Goal: Task Accomplishment & Management: Manage account settings

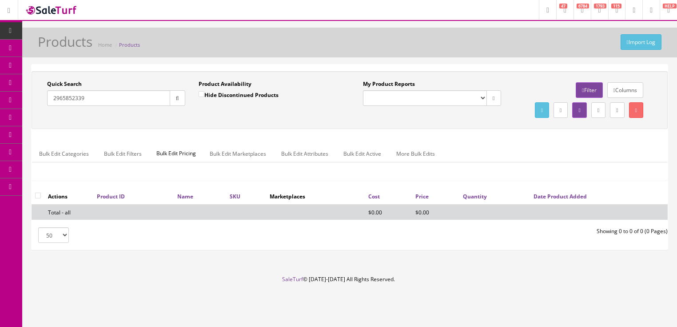
click at [92, 101] on input "2965852339" at bounding box center [108, 98] width 123 height 16
type input "epiphone dot"
click at [179, 102] on button "button" at bounding box center [178, 98] width 16 height 16
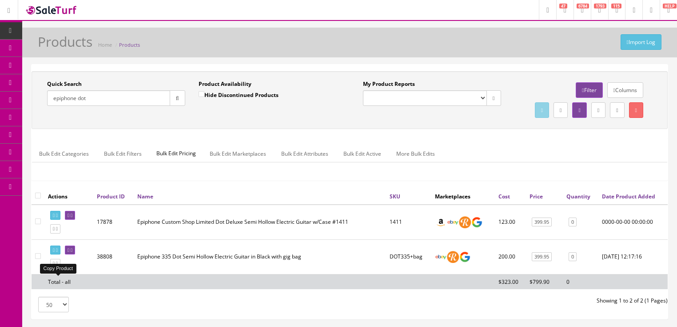
click at [58, 266] on icon at bounding box center [57, 263] width 2 height 5
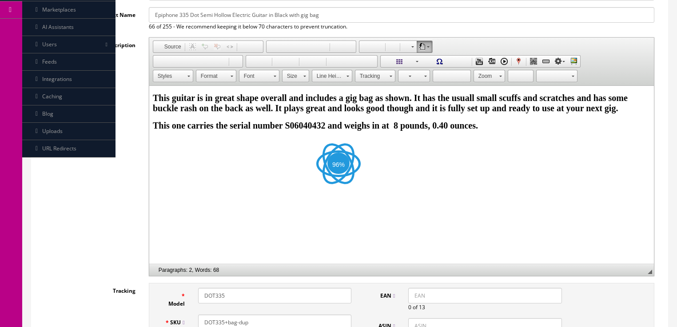
scroll to position [178, 0]
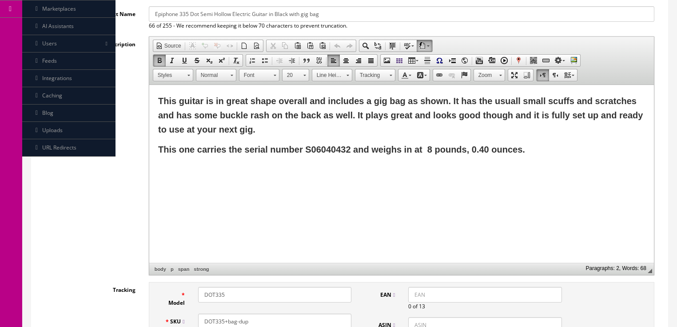
click at [538, 152] on p "This one carries the serial number S06040432 and weighs in at 8 pounds, 0.40 ou…" at bounding box center [401, 149] width 487 height 14
click at [188, 176] on span "Paste" at bounding box center [193, 174] width 47 height 11
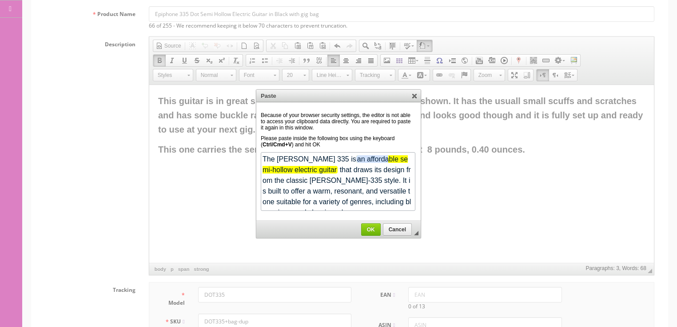
scroll to position [564, 0]
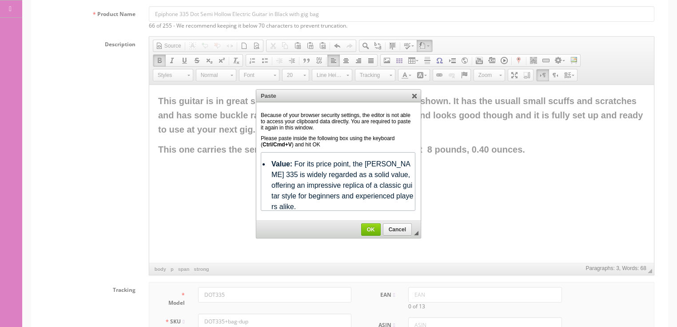
drag, startPoint x: 377, startPoint y: 231, endPoint x: 280, endPoint y: 145, distance: 129.1
click at [377, 231] on link "OK" at bounding box center [371, 229] width 20 height 12
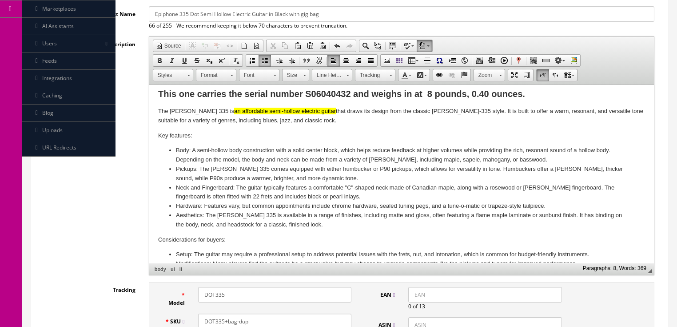
scroll to position [0, 0]
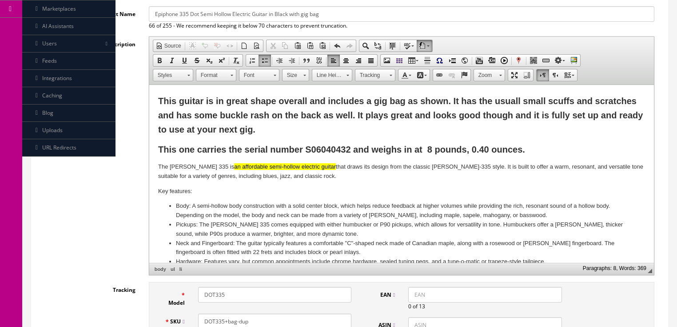
click at [228, 104] on strong "This guitar is in great shape overall and includes a gig bag as shown. It has t…" at bounding box center [400, 115] width 485 height 38
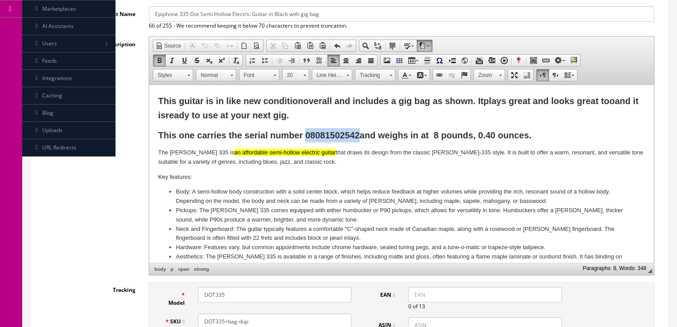
drag, startPoint x: 305, startPoint y: 132, endPoint x: 356, endPoint y: 139, distance: 51.9
click at [360, 137] on strong "This one carries the serial number 08081502542 and weighs in at 8 pounds, 0.40 …" at bounding box center [344, 135] width 373 height 10
click at [367, 155] on span "Copy" at bounding box center [383, 154] width 47 height 11
copy strong "08081502542"
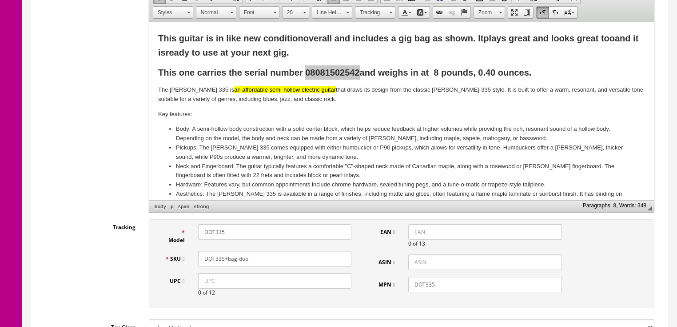
scroll to position [320, 0]
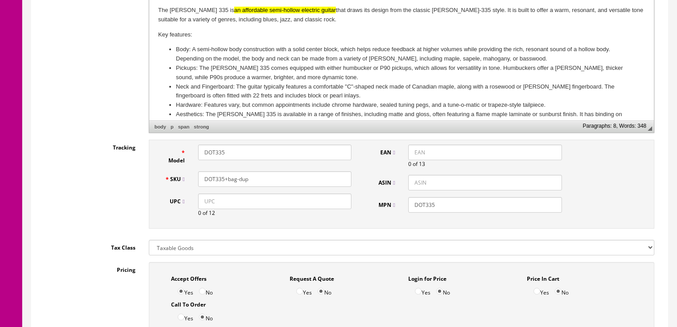
click at [206, 207] on input "UPC" at bounding box center [274, 201] width 153 height 16
type input "787803539134"
drag, startPoint x: 200, startPoint y: 149, endPoint x: 145, endPoint y: 136, distance: 56.7
click at [199, 149] on input "DOT335" at bounding box center [274, 152] width 153 height 16
type input "Grote335"
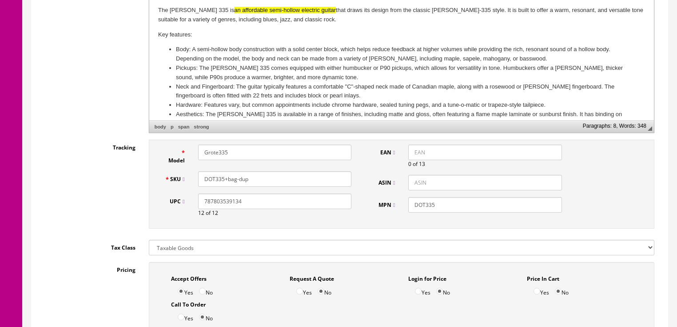
click at [205, 179] on input "DOT335+bag-dup" at bounding box center [274, 179] width 153 height 16
type input "Grote335+bag"
click at [414, 209] on input "DOT335" at bounding box center [484, 205] width 153 height 16
type input "Grote335"
drag, startPoint x: 202, startPoint y: 200, endPoint x: 248, endPoint y: 204, distance: 46.4
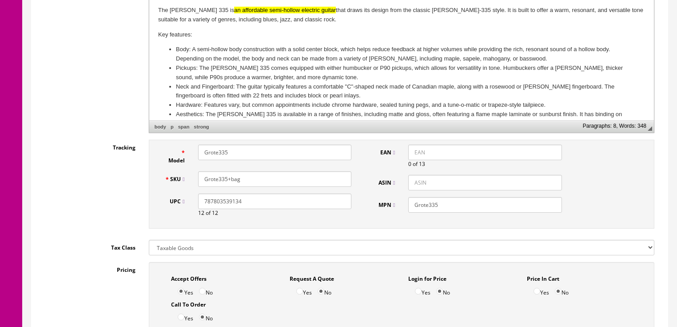
click at [263, 203] on input "787803539134" at bounding box center [274, 201] width 153 height 16
click at [429, 149] on input "EAN" at bounding box center [484, 152] width 153 height 16
paste input "787803539134"
drag, startPoint x: 415, startPoint y: 156, endPoint x: 513, endPoint y: 177, distance: 100.9
click at [415, 156] on input "787803539134" at bounding box center [484, 152] width 153 height 16
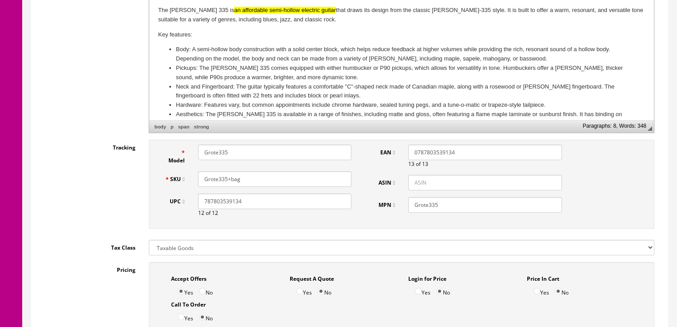
type input "0787803539134"
click at [410, 179] on input "ASIN" at bounding box center [484, 183] width 153 height 16
paste input "B08HYF5GWN"
click at [411, 184] on input "B08HYF5GWN" at bounding box center [484, 183] width 153 height 16
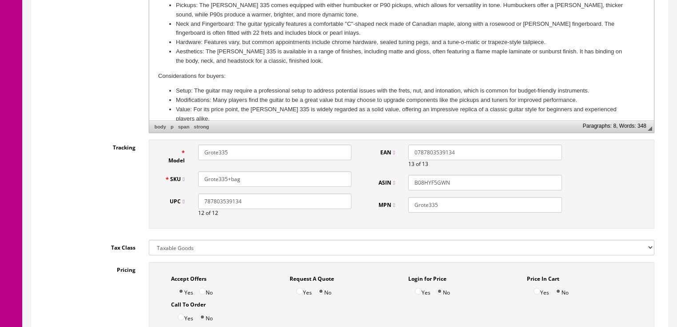
scroll to position [65, 0]
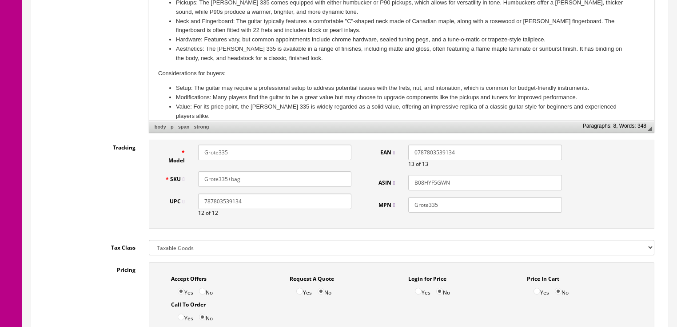
type input "B08HYF5GWN"
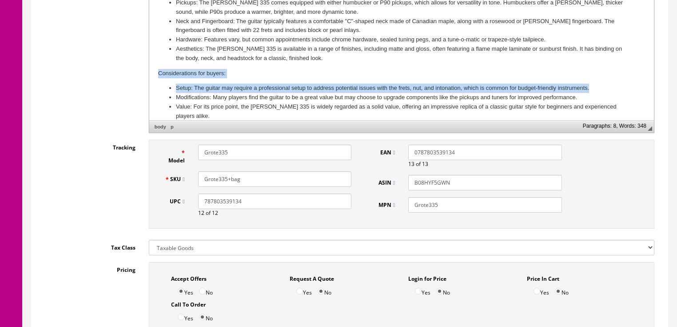
drag, startPoint x: 155, startPoint y: 70, endPoint x: 593, endPoint y: 88, distance: 438.1
click at [593, 88] on html "This guitar is in like new condition overall and includes a gig bag as shown. I…" at bounding box center [401, 4] width 505 height 252
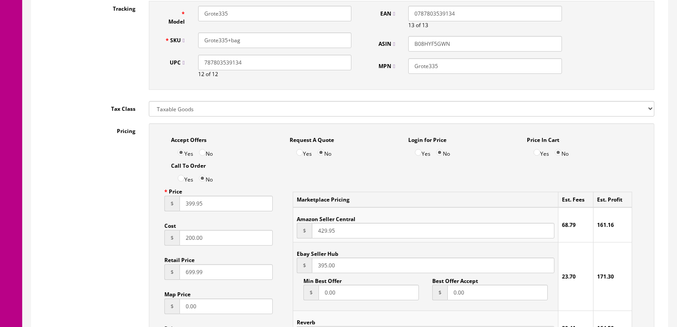
scroll to position [462, 0]
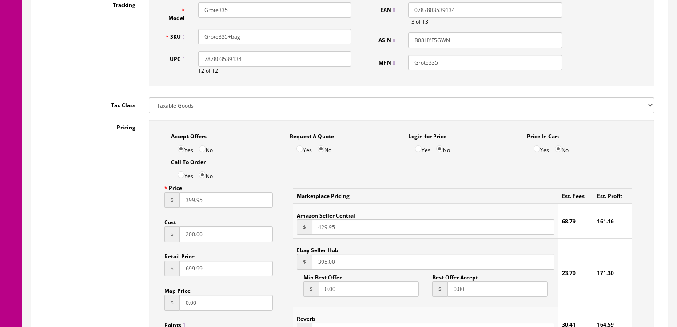
click at [180, 207] on input "399.95" at bounding box center [227, 200] width 94 height 16
type input "199.95"
drag, startPoint x: 185, startPoint y: 236, endPoint x: 266, endPoint y: 246, distance: 81.4
click at [266, 246] on div "Price $ 199.95 Cost $ 200.00 Retail Price $ 699.99 Map Price $ 0.00 Points 0 Dr…" at bounding box center [219, 282] width 122 height 205
type input "130.00"
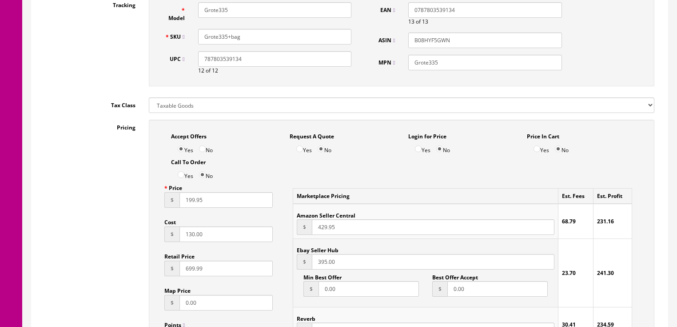
click at [184, 275] on input "699.99" at bounding box center [227, 268] width 94 height 16
type input "299.99"
click at [315, 269] on input "395.00" at bounding box center [433, 262] width 242 height 16
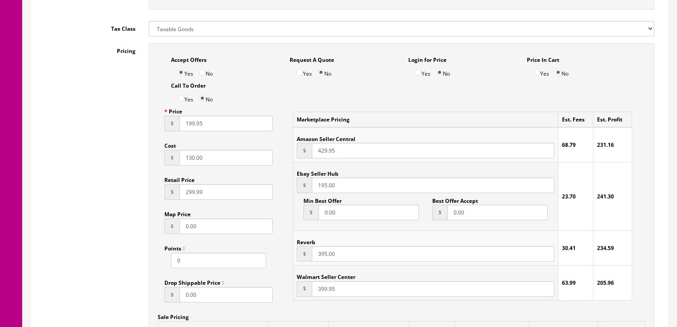
scroll to position [569, 0]
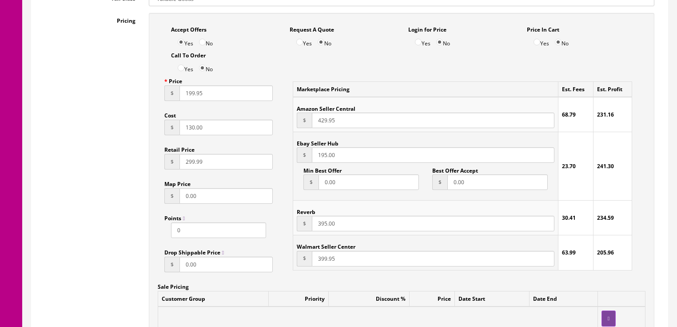
type input "195.00"
drag, startPoint x: 319, startPoint y: 227, endPoint x: 312, endPoint y: 231, distance: 8.0
click at [319, 227] on input "395.00" at bounding box center [433, 224] width 242 height 16
type input "195.00"
drag, startPoint x: 314, startPoint y: 120, endPoint x: 385, endPoint y: 126, distance: 71.3
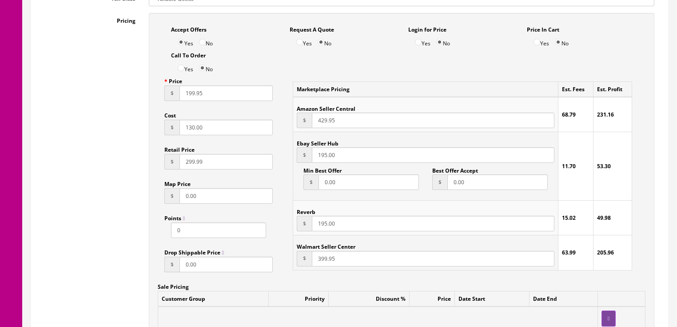
click at [384, 126] on input "429.95" at bounding box center [433, 120] width 242 height 16
type input "195.00"
drag, startPoint x: 391, startPoint y: 88, endPoint x: 384, endPoint y: 86, distance: 7.9
click at [391, 88] on td "Marketplace Pricing" at bounding box center [425, 90] width 265 height 16
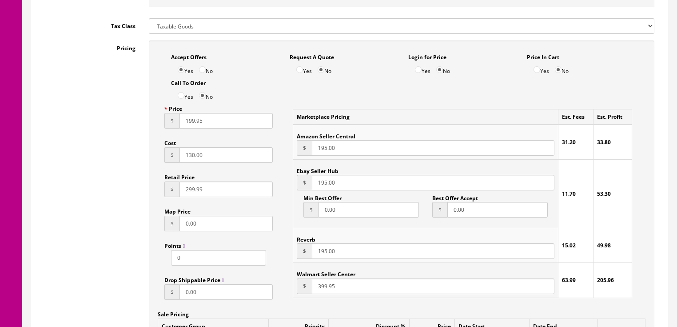
scroll to position [462, 0]
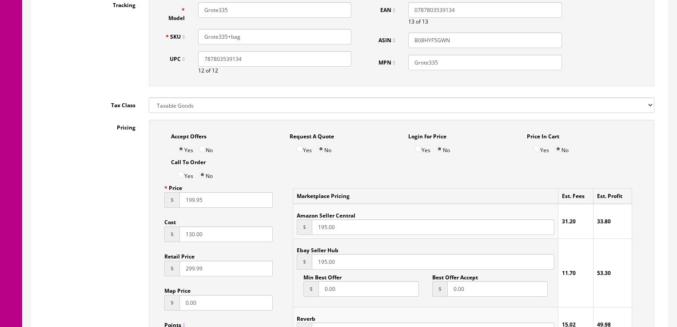
click at [201, 39] on input "Grote335+bag" at bounding box center [274, 37] width 153 height 16
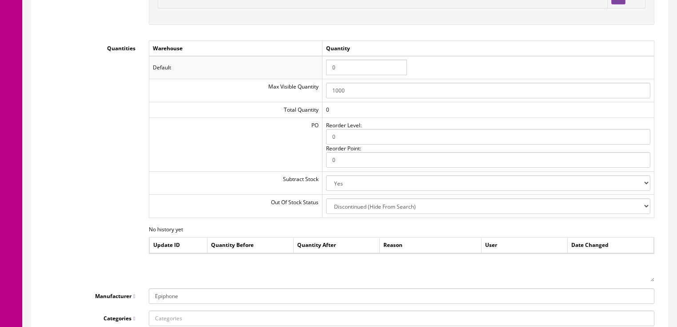
scroll to position [1031, 0]
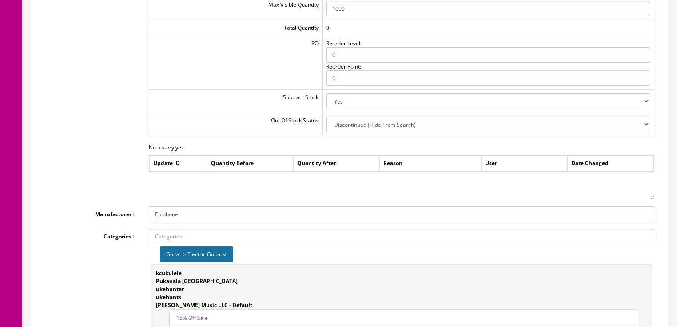
type input "#2-Grote335+bag"
drag, startPoint x: 188, startPoint y: 219, endPoint x: 120, endPoint y: 199, distance: 70.9
click at [164, 230] on link "--ADD NEW--" at bounding box center [184, 230] width 70 height 10
drag, startPoint x: 160, startPoint y: 217, endPoint x: 155, endPoint y: 206, distance: 12.7
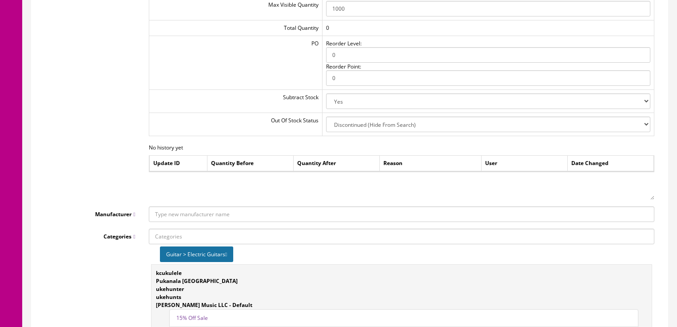
click at [159, 212] on input "Manufacturer" at bounding box center [402, 214] width 506 height 16
type input "Grote"
click at [143, 189] on div "Warehouse Quantity Default 0 Max Visible Quantity 1000 Total Quantity 0 PO Reor…" at bounding box center [401, 79] width 519 height 241
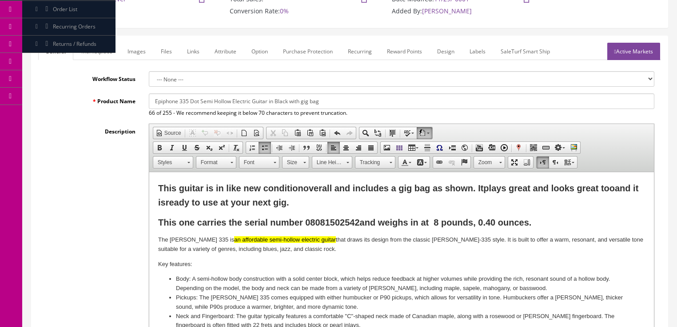
scroll to position [89, 0]
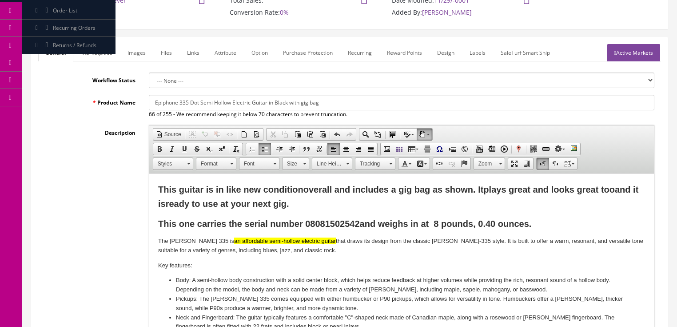
drag, startPoint x: 155, startPoint y: 104, endPoint x: 148, endPoint y: 107, distance: 8.3
click at [155, 104] on input "Epiphone 335 Dot Semi Hollow Electric Guitar in Black with gig bag" at bounding box center [402, 103] width 506 height 16
click at [316, 103] on input "Grote 335 Style Semi Hollow Electric Guitar in Red with gig bag" at bounding box center [402, 103] width 506 height 16
drag, startPoint x: 155, startPoint y: 100, endPoint x: 347, endPoint y: 103, distance: 192.0
click at [347, 103] on input "Grote 335 Style Semi Hollow Electric Guitar in Red with gig bag - Used" at bounding box center [402, 103] width 506 height 16
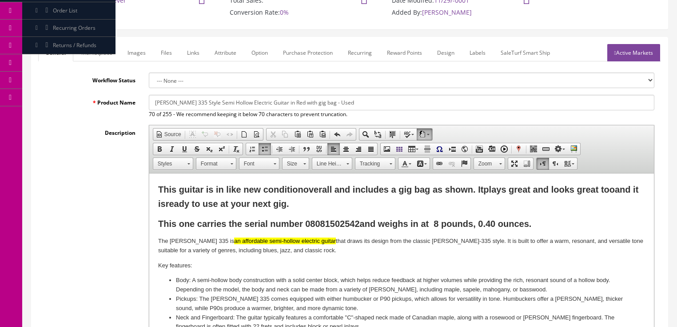
type input "Grote 335 Style Semi Hollow Electric Guitar in Red with gig bag - Used"
click at [98, 55] on link "Marketplace" at bounding box center [96, 52] width 45 height 17
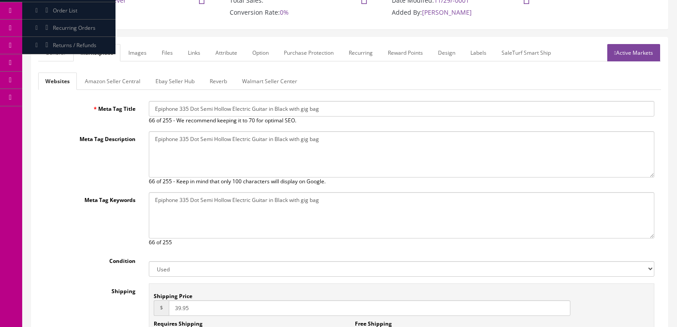
drag, startPoint x: 151, startPoint y: 108, endPoint x: 333, endPoint y: 110, distance: 182.2
click at [402, 110] on input "Epiphone 335 Dot Semi Hollow Electric Guitar in Black with gig bag" at bounding box center [402, 109] width 506 height 16
paste input "Grote 335 Style Semi Hollow Electric Guitar in Red with gig bag - Used"
type input "Grote 335 Style Semi Hollow Electric Guitar in Red with gig bag - Used"
drag, startPoint x: 153, startPoint y: 139, endPoint x: 347, endPoint y: 144, distance: 194.3
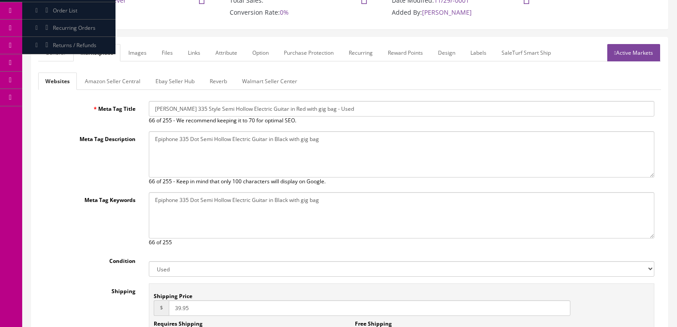
click at [350, 144] on textarea "Epiphone 335 Dot Semi Hollow Electric Guitar in Black with gig bag" at bounding box center [402, 154] width 506 height 46
paste textarea "Grote 335 Style Semi Hollow Electric Guitar in Red with gig bag - Used"
type textarea "Grote 335 Style Semi Hollow Electric Guitar in Red with gig bag - Used"
drag, startPoint x: 178, startPoint y: 200, endPoint x: 325, endPoint y: 202, distance: 146.7
click at [353, 202] on textarea "Epiphone 335 Dot Semi Hollow Electric Guitar in Black with gig bag" at bounding box center [402, 215] width 506 height 46
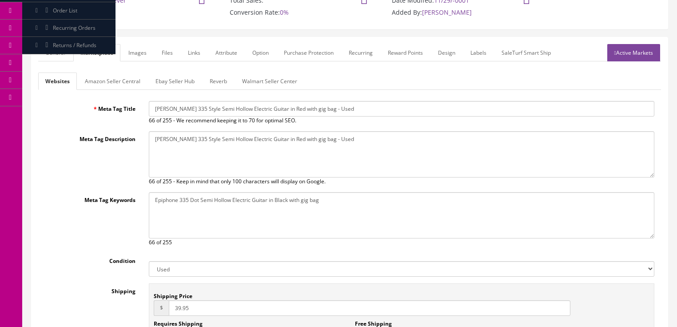
paste textarea "Grote 335 Style Semi Hollow Electric Guitar in Red with gig bag - Used"
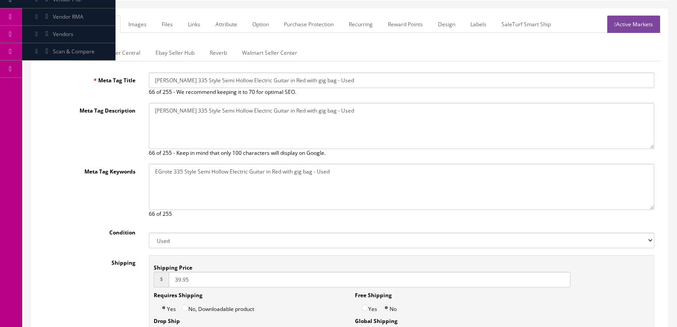
scroll to position [160, 0]
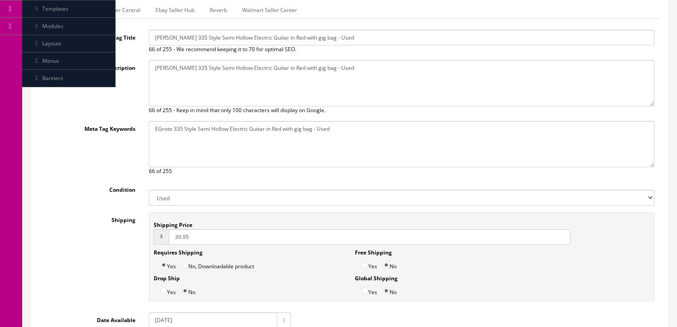
type textarea "EGrote 335 Style Semi Hollow Electric Guitar in Red with gig bag - Used"
click at [170, 229] on input "39.95" at bounding box center [370, 237] width 402 height 16
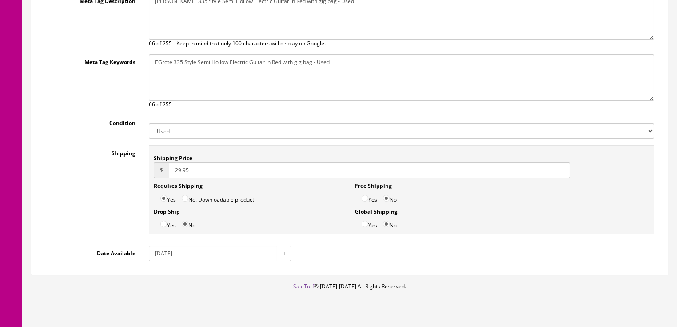
scroll to position [232, 0]
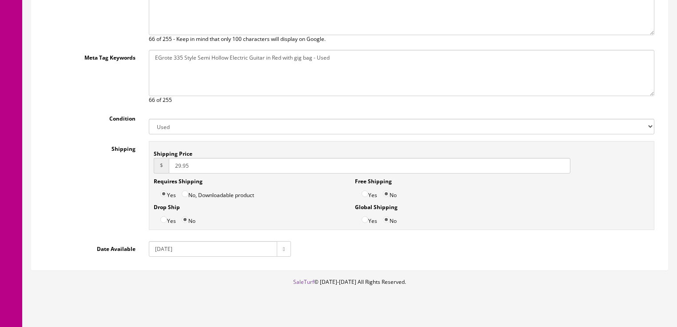
type input "29.95"
click at [169, 252] on input "2025-06-16" at bounding box center [213, 249] width 128 height 16
type input "2025-10-02"
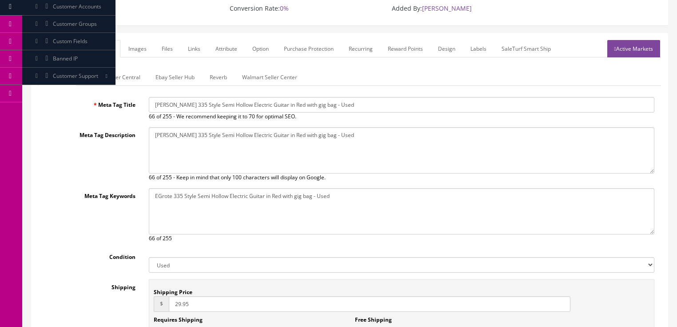
scroll to position [89, 0]
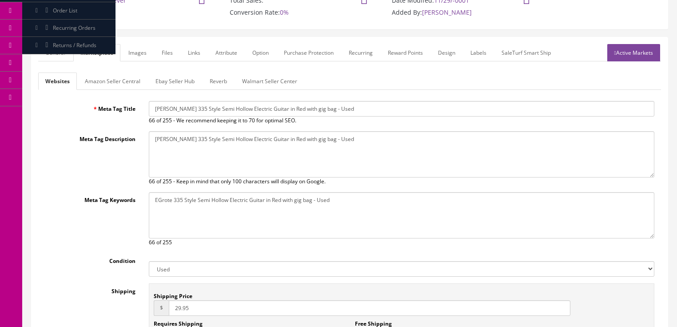
click at [127, 82] on link "Amazon Seller Central" at bounding box center [113, 80] width 70 height 17
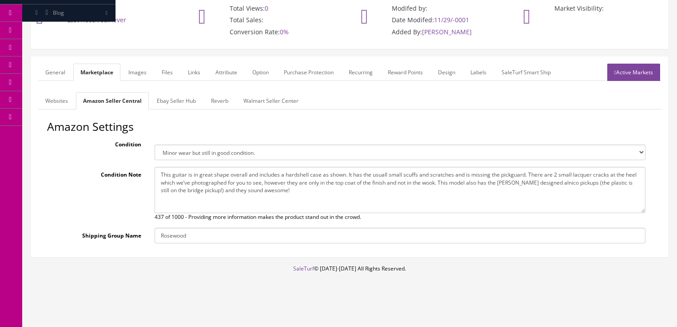
scroll to position [69, 0]
click at [188, 153] on select "Brand new item, unused, in original packaging. New item, but packaging has been…" at bounding box center [400, 153] width 491 height 16
select select "used_like_new"
click at [155, 145] on select "Brand new item, unused, in original packaging. New item, but packaging has been…" at bounding box center [400, 153] width 491 height 16
click at [57, 73] on link "General" at bounding box center [55, 72] width 34 height 17
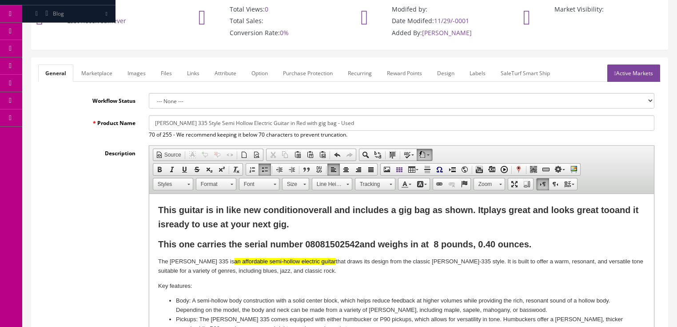
drag, startPoint x: 158, startPoint y: 211, endPoint x: 329, endPoint y: 226, distance: 171.8
click at [329, 226] on p "This guitar is in like new condition overall and includes a gig bag as shown. I…" at bounding box center [401, 217] width 487 height 28
click at [373, 228] on span "Copy" at bounding box center [390, 230] width 47 height 11
copy strong "This guitar is in like new condition overall and includes a gig bag as shown. I…"
click at [101, 77] on link "Marketplace" at bounding box center [96, 72] width 45 height 17
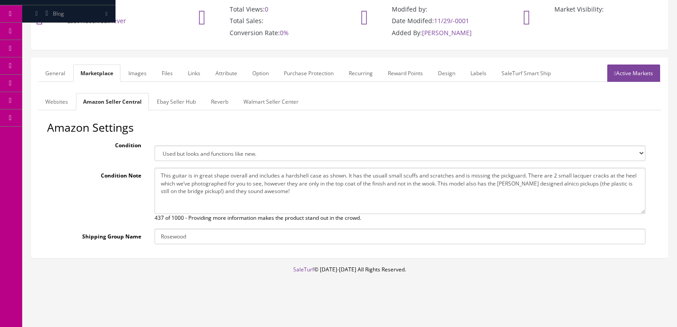
drag, startPoint x: 156, startPoint y: 174, endPoint x: 263, endPoint y: 199, distance: 109.1
click at [263, 199] on textarea "This guitar is in great shape overall and includes a hardshell case as shown. I…" at bounding box center [400, 191] width 491 height 46
paste textarea "like new condition overall and includes a gig bag as shown. It plays great and …"
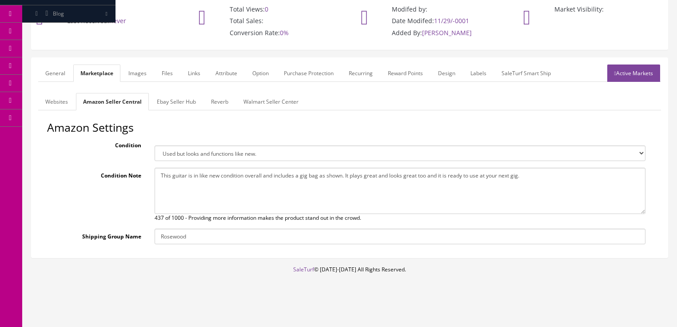
type textarea "This guitar is in like new condition overall and includes a gig bag as shown. I…"
click at [161, 105] on link "Ebay Seller Hub" at bounding box center [176, 101] width 53 height 17
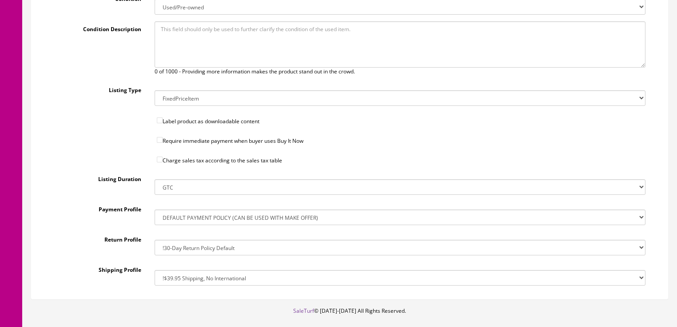
scroll to position [316, 0]
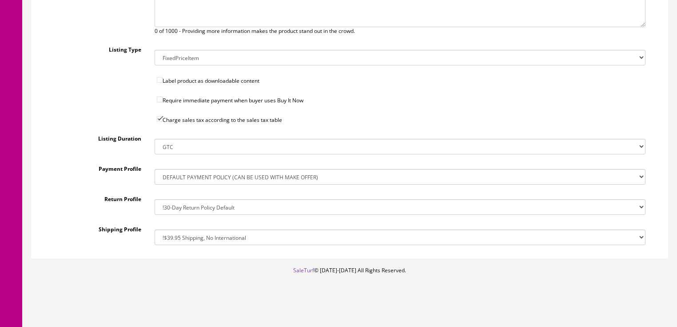
drag, startPoint x: 190, startPoint y: 242, endPoint x: 192, endPoint y: 228, distance: 13.5
click at [190, 242] on select "!$28.50 FedEx, Priority $65.00 No International !$28.50 FedEx, Priority $65.00 …" at bounding box center [400, 237] width 491 height 16
select select "77323016017"
click at [155, 229] on select "!$28.50 FedEx, Priority $65.00 No International !$28.50 FedEx, Priority $65.00 …" at bounding box center [400, 237] width 491 height 16
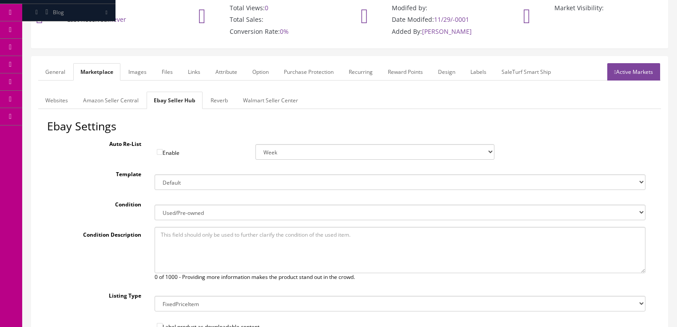
scroll to position [67, 0]
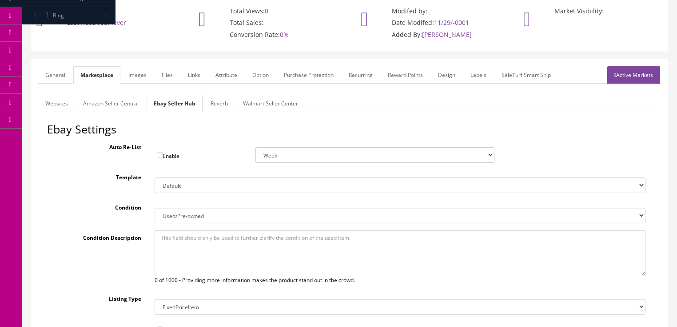
click at [222, 103] on link "Reverb" at bounding box center [220, 103] width 32 height 17
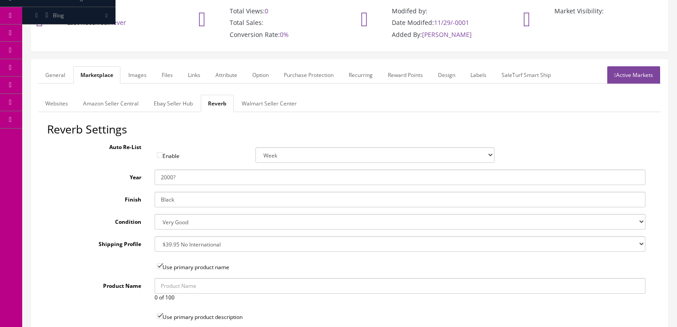
drag, startPoint x: 167, startPoint y: 181, endPoint x: 196, endPoint y: 180, distance: 29.3
click at [196, 180] on input "2000?" at bounding box center [400, 177] width 491 height 16
type input "2024"
drag, startPoint x: 183, startPoint y: 201, endPoint x: 140, endPoint y: 190, distance: 44.5
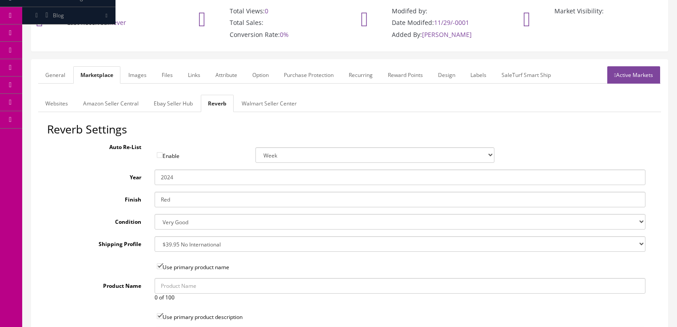
type input "Red"
click at [173, 222] on select "Brand New Mint Excellent Very Good Good Fair Poor B-Stock Non Functioning" at bounding box center [400, 222] width 491 height 16
select select "df268ad1-c462-4ba6-b6db-e007e23922ea"
click at [155, 214] on select "Brand New Mint Excellent Very Good Good Fair Poor B-Stock Non Functioning" at bounding box center [400, 222] width 491 height 16
click at [179, 249] on select "--- None --- $3.49 USPS Shipping MH INSURED $20000 GUITAR MH INSURED $11000 GUI…" at bounding box center [400, 244] width 491 height 16
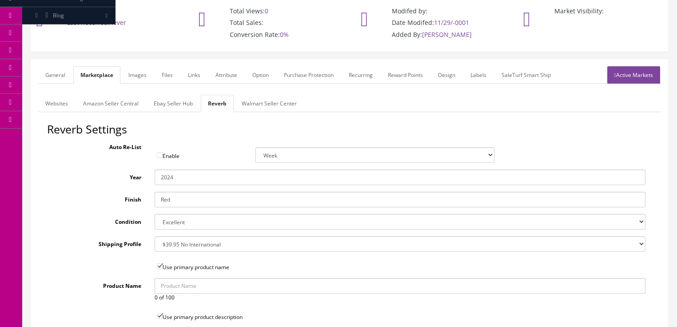
select select "12660"
click at [155, 236] on select "--- None --- $3.49 USPS Shipping MH INSURED $20000 GUITAR MH INSURED $11000 GUI…" at bounding box center [400, 244] width 491 height 16
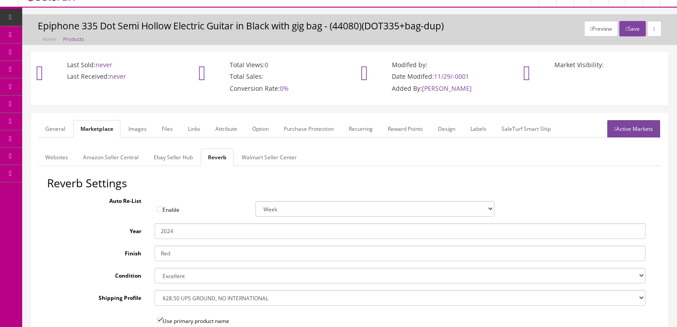
scroll to position [0, 0]
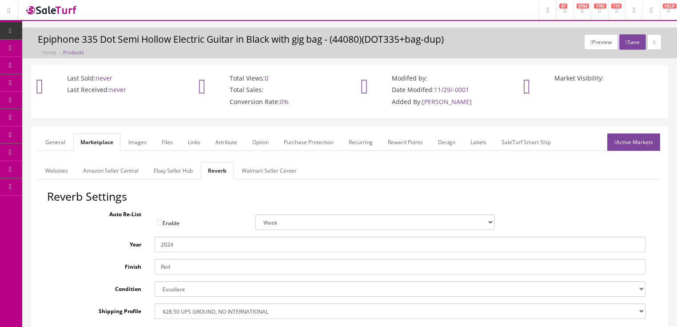
click at [139, 136] on link "Images" at bounding box center [137, 141] width 32 height 17
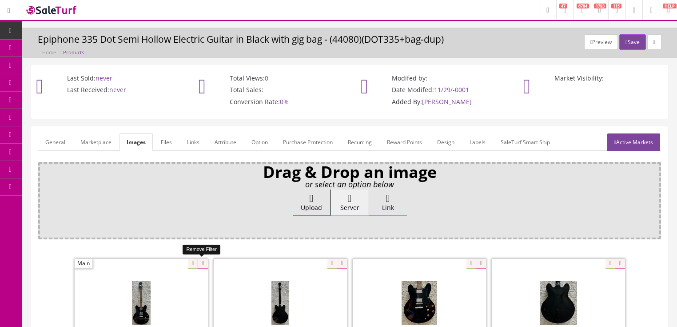
click at [204, 259] on icon at bounding box center [203, 264] width 10 height 10
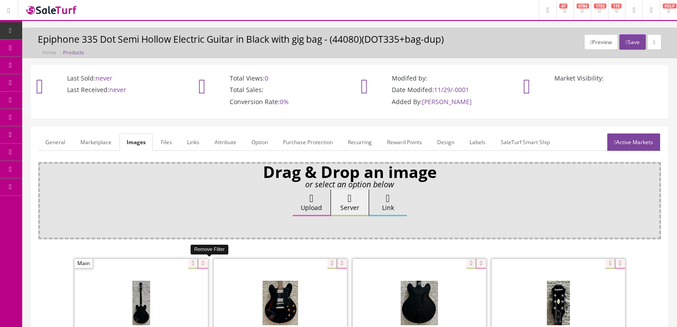
drag, startPoint x: 204, startPoint y: 258, endPoint x: 184, endPoint y: 260, distance: 19.7
click at [203, 259] on icon at bounding box center [203, 264] width 10 height 10
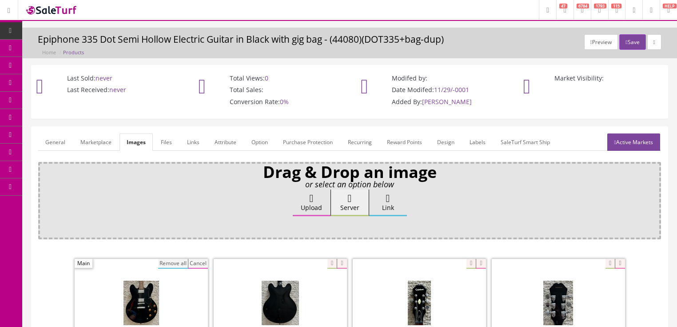
click at [182, 260] on button "Remove all" at bounding box center [173, 264] width 30 height 10
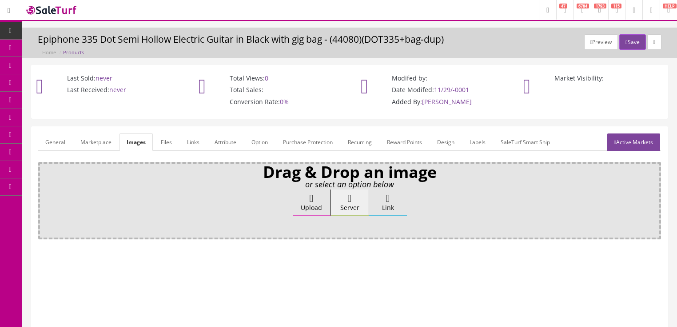
click at [222, 144] on link "Attribute" at bounding box center [226, 141] width 36 height 17
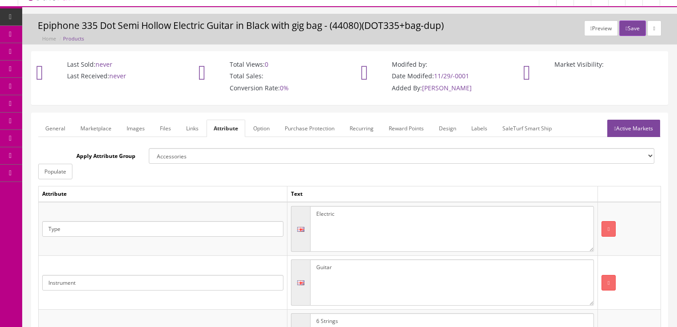
scroll to position [13, 0]
click at [614, 123] on link "Active Markets" at bounding box center [634, 128] width 53 height 17
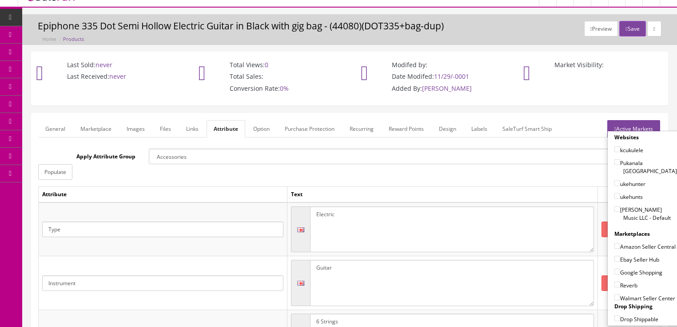
click at [615, 206] on input"] "[PERSON_NAME] Music LLC - Default" at bounding box center [618, 209] width 6 height 6
checkbox input"] "true"
click at [616, 242] on label "Amazon Seller Central" at bounding box center [645, 246] width 61 height 9
click at [616, 243] on input"] "Amazon Seller Central" at bounding box center [618, 246] width 6 height 6
checkbox input"] "true"
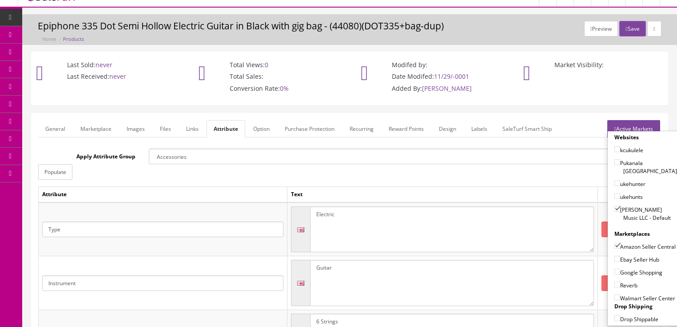
click at [615, 258] on input"] "Ebay Seller Hub" at bounding box center [618, 259] width 6 height 6
checkbox input"] "true"
drag, startPoint x: 616, startPoint y: 270, endPoint x: 616, endPoint y: 281, distance: 11.1
click at [616, 270] on input"] "Google Shopping" at bounding box center [618, 271] width 6 height 6
checkbox input"] "true"
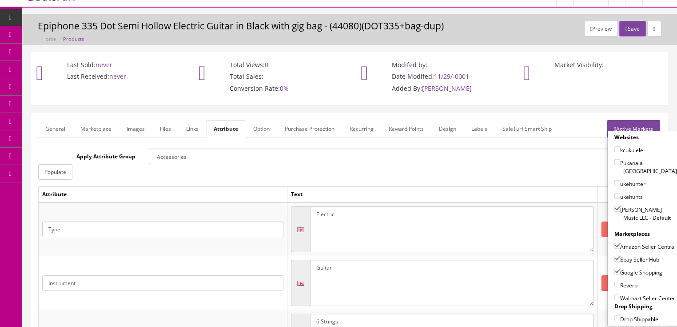
click at [616, 281] on input"] "Reverb" at bounding box center [618, 284] width 6 height 6
checkbox input"] "true"
click at [641, 126] on link "Active Markets" at bounding box center [634, 128] width 53 height 17
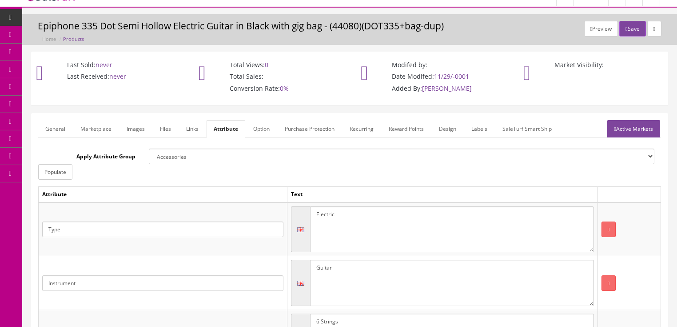
drag, startPoint x: 46, startPoint y: 123, endPoint x: 56, endPoint y: 130, distance: 12.2
click at [46, 123] on link "General" at bounding box center [55, 128] width 34 height 17
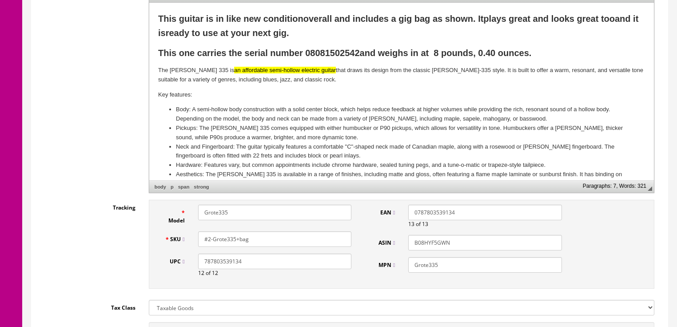
scroll to position [262, 0]
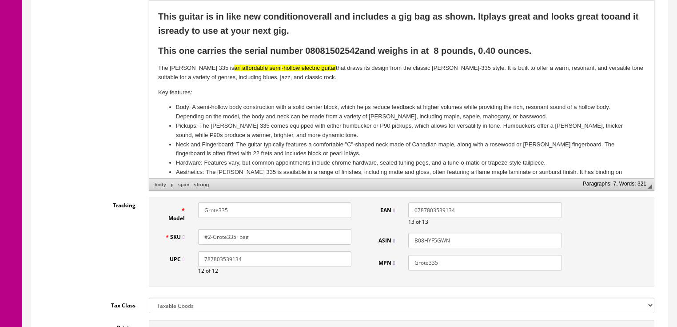
drag, startPoint x: 247, startPoint y: 236, endPoint x: 191, endPoint y: 236, distance: 56.4
click at [191, 236] on div "SKU #2-Grote335+bag" at bounding box center [258, 237] width 200 height 16
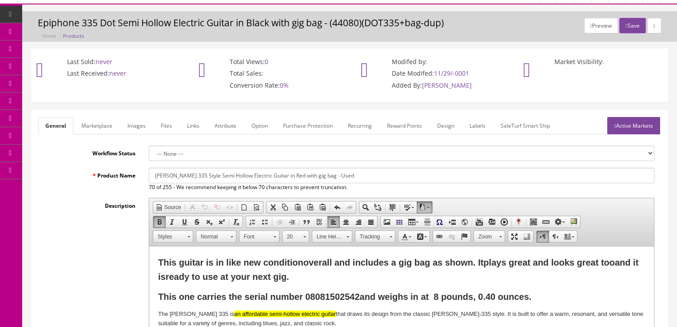
scroll to position [13, 0]
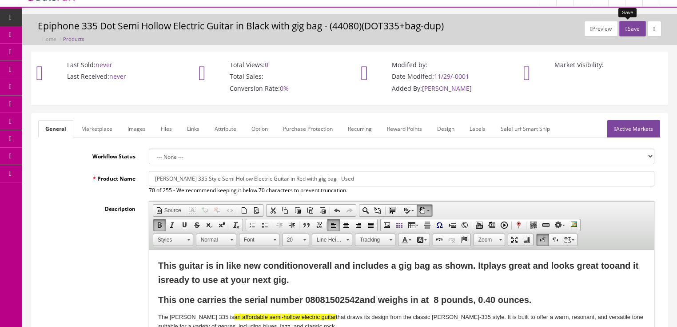
click at [628, 27] on button "Save" at bounding box center [633, 29] width 26 height 16
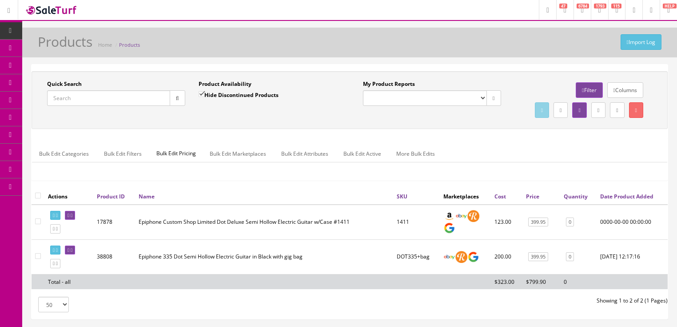
click at [97, 97] on input "Quick Search" at bounding box center [108, 98] width 123 height 16
paste input "#2-Grote335+bag"
type input "#2-Grote335+bag"
click at [201, 95] on input "Hide Discontinued Products" at bounding box center [202, 94] width 6 height 6
checkbox input "false"
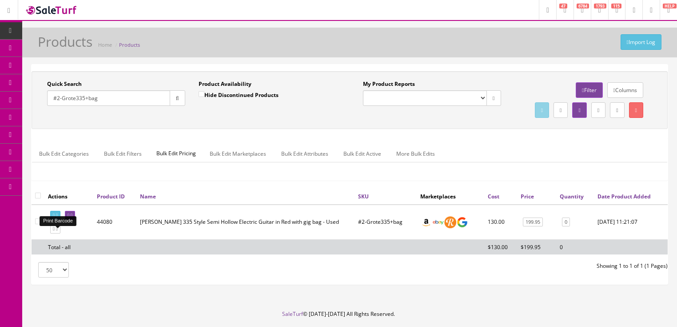
click at [57, 220] on link at bounding box center [55, 215] width 10 height 9
click at [72, 218] on icon at bounding box center [72, 215] width 2 height 5
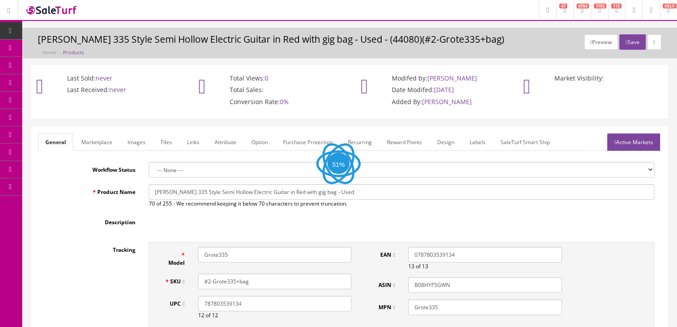
click at [480, 144] on link "Labels" at bounding box center [478, 141] width 30 height 17
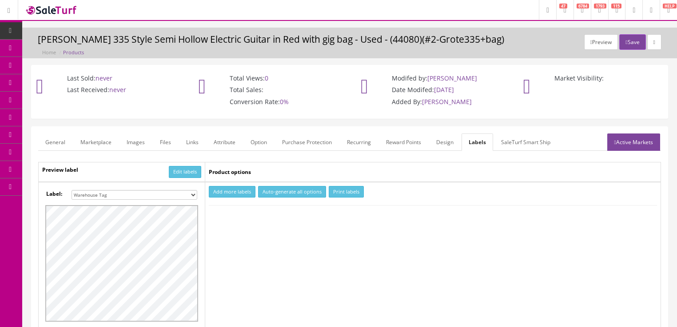
click at [192, 193] on select "Small Label 2 x 1 Label Shoe label 100 barcodes Dymo Label 2 X 1 Sticker Labels…" at bounding box center [135, 195] width 126 height 10
select select "16"
click at [72, 190] on select "Small Label 2 x 1 Label Shoe label 100 barcodes Dymo Label 2 X 1 Sticker Labels…" at bounding box center [135, 195] width 126 height 10
click at [233, 190] on button "Add more labels" at bounding box center [232, 192] width 47 height 12
type input "1"
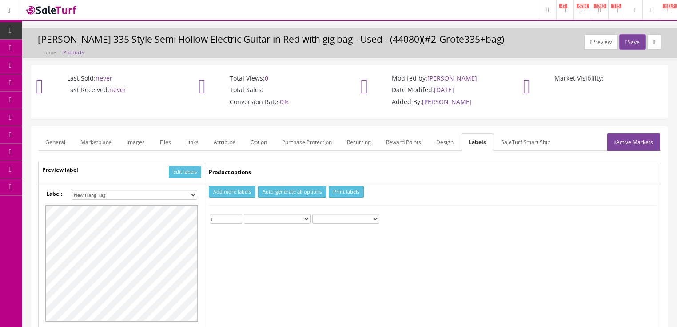
click at [236, 215] on input "1" at bounding box center [226, 219] width 32 height 10
click at [336, 188] on button "Print labels" at bounding box center [346, 192] width 35 height 12
click at [627, 39] on button "Save" at bounding box center [633, 42] width 26 height 16
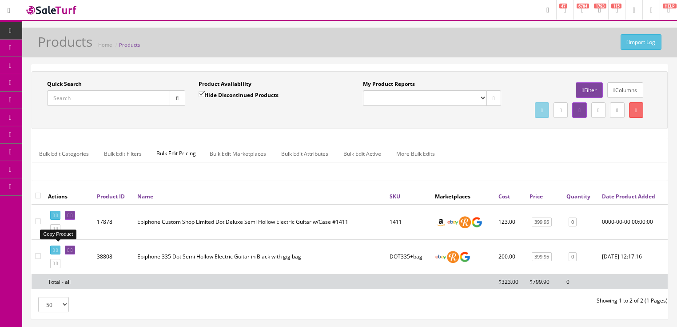
click at [58, 233] on link at bounding box center [55, 228] width 10 height 9
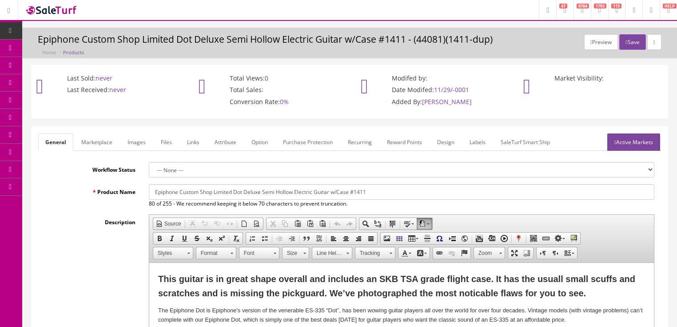
click at [181, 192] on input "Epiphone Custom Shop Limited Dot Deluxe Semi Hollow Electric Guitar w/Case #1411" at bounding box center [402, 192] width 506 height 16
type input "Epiphone Dot Deluxe 335 style Semi Hollow Electric Guitar with Case"
click at [626, 43] on button "Save" at bounding box center [633, 42] width 26 height 16
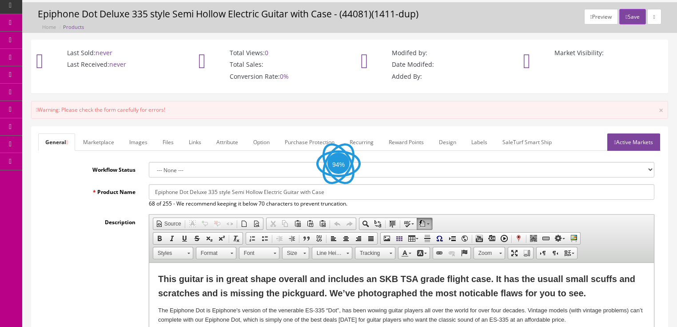
scroll to position [21, 0]
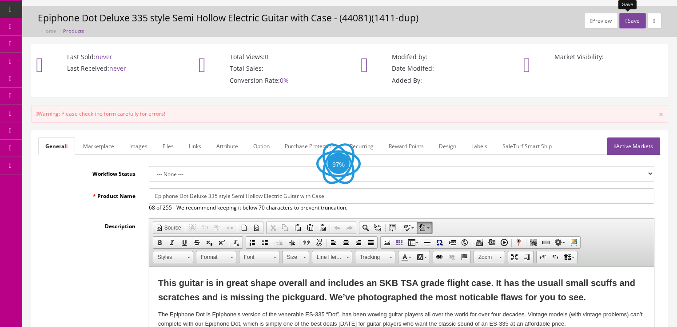
type input "141ws11s"
click at [629, 25] on button "Save" at bounding box center [633, 21] width 26 height 16
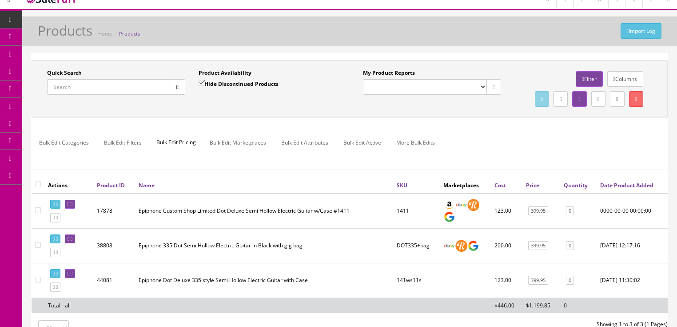
scroll to position [7, 0]
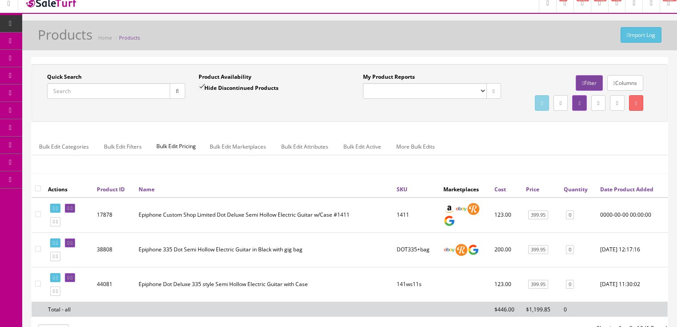
click at [96, 87] on input "Quick Search" at bounding box center [108, 91] width 123 height 16
click at [56, 94] on input "gbson SJ-200" at bounding box center [108, 91] width 123 height 16
type input "[PERSON_NAME]-200"
click at [203, 87] on input "Hide Discontinued Products" at bounding box center [202, 87] width 6 height 6
checkbox input "false"
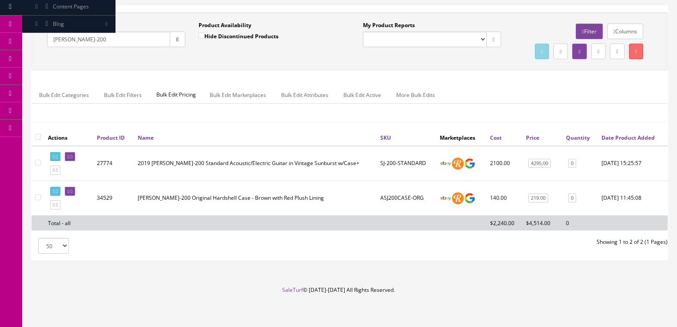
scroll to position [80, 0]
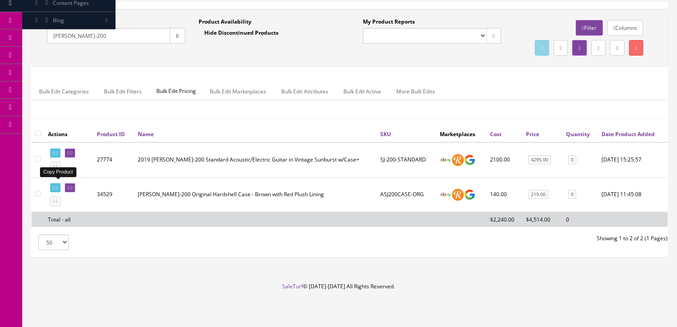
click at [58, 169] on icon at bounding box center [57, 166] width 2 height 5
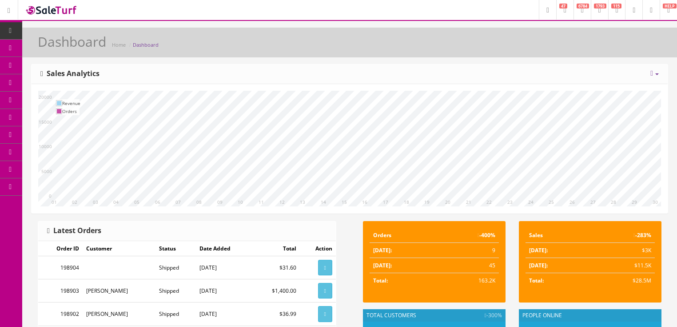
click at [651, 72] on icon at bounding box center [652, 73] width 3 height 7
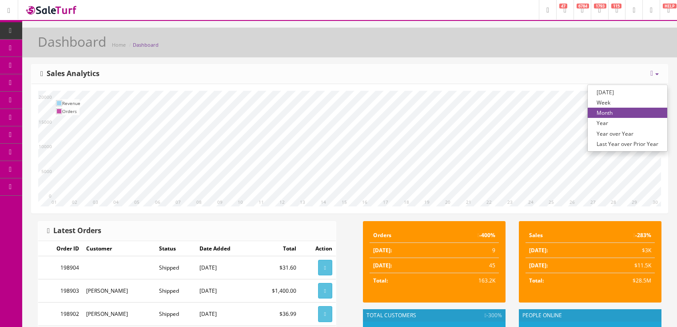
click at [633, 131] on link "Year over Year" at bounding box center [628, 133] width 80 height 10
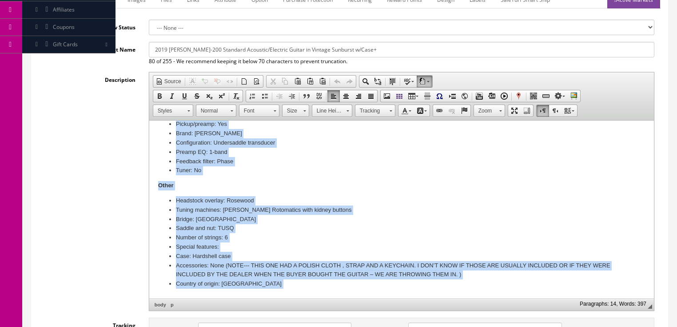
scroll to position [332, 0]
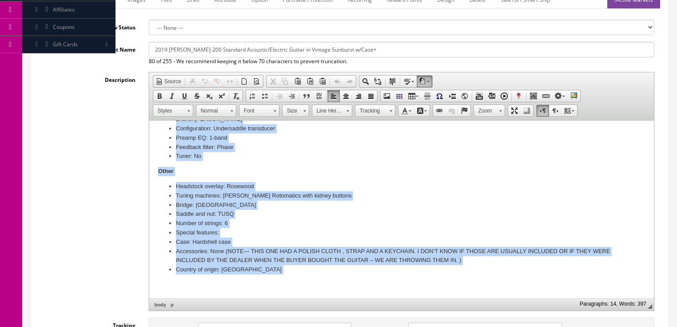
drag, startPoint x: 155, startPoint y: 147, endPoint x: 301, endPoint y: 300, distance: 212.2
click at [301, 298] on html "2019 Gibson SJ-200 Standard Acoustic/Electric Guitar in Vintage Sunburst w/Case…" at bounding box center [401, 43] width 505 height 510
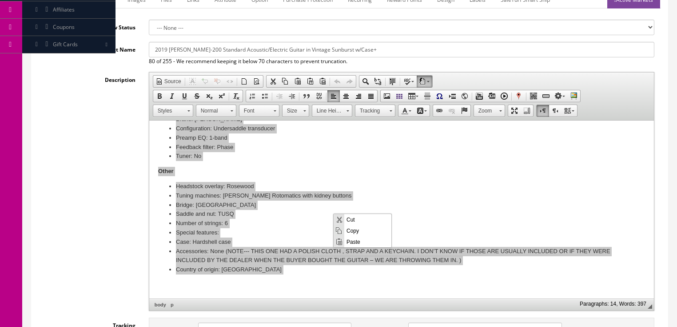
scroll to position [0, 0]
click at [348, 242] on span "Paste" at bounding box center [367, 241] width 47 height 11
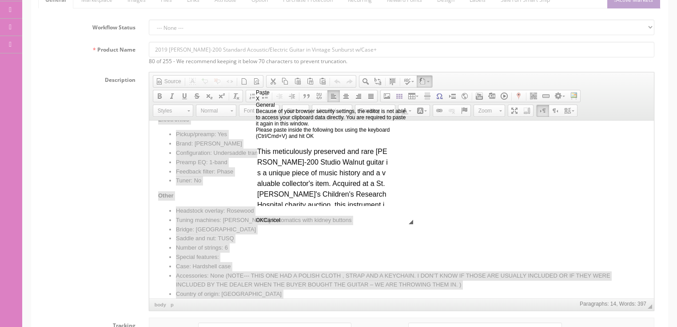
scroll to position [328, 0]
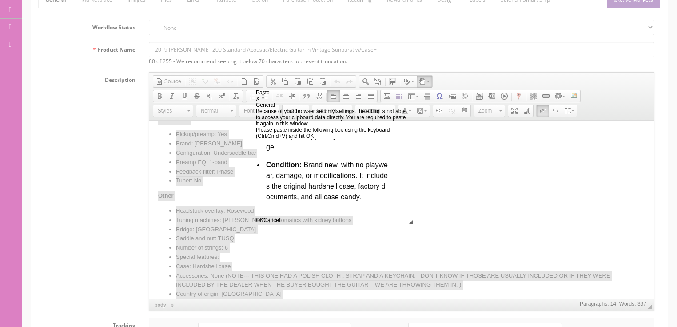
click at [264, 223] on span "OK" at bounding box center [260, 220] width 8 height 6
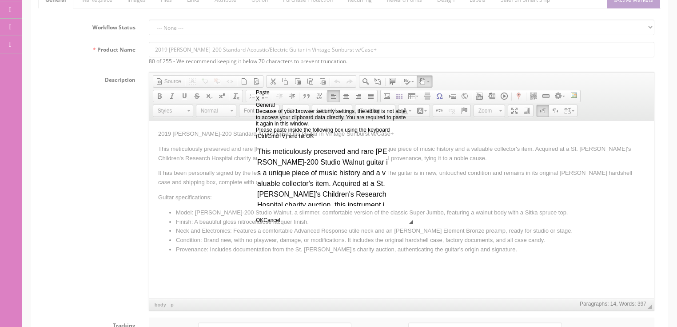
scroll to position [0, 0]
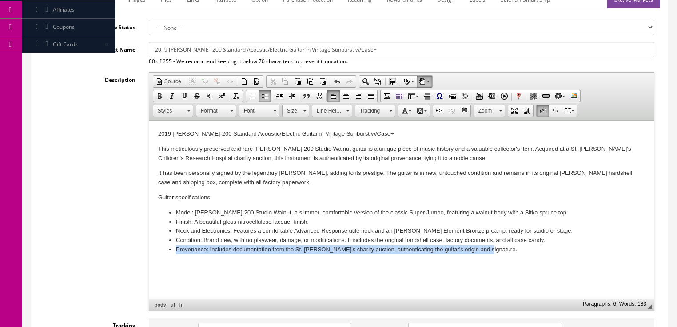
drag, startPoint x: 168, startPoint y: 248, endPoint x: 490, endPoint y: 261, distance: 322.5
click at [490, 261] on html "2019 Gibson SJ-200 Standard Acoustic/Electric Guitar in Vintage Sunburst w/Case…" at bounding box center [401, 191] width 505 height 143
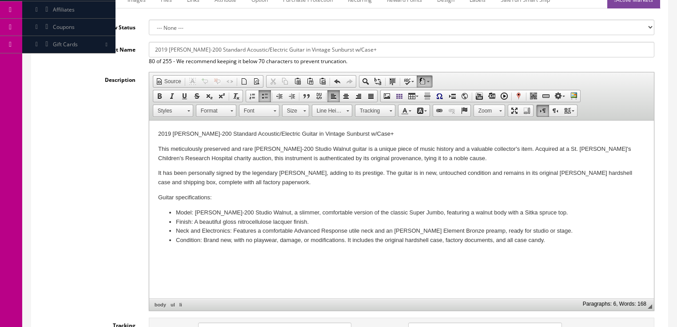
click at [566, 240] on li "Condition: Brand new, with no playwear, damage, or modifications. It includes t…" at bounding box center [402, 240] width 452 height 9
drag, startPoint x: 180, startPoint y: 260, endPoint x: 357, endPoint y: 498, distance: 296.7
click at [180, 260] on span "Paste" at bounding box center [193, 257] width 47 height 11
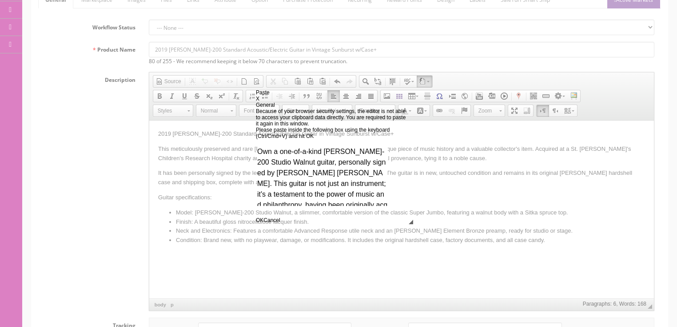
scroll to position [115, 0]
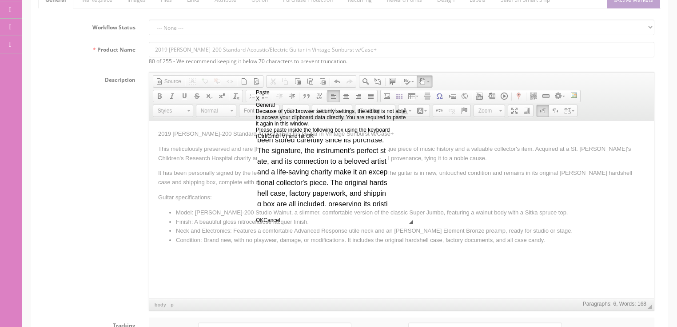
click at [264, 223] on span "OK" at bounding box center [260, 220] width 8 height 6
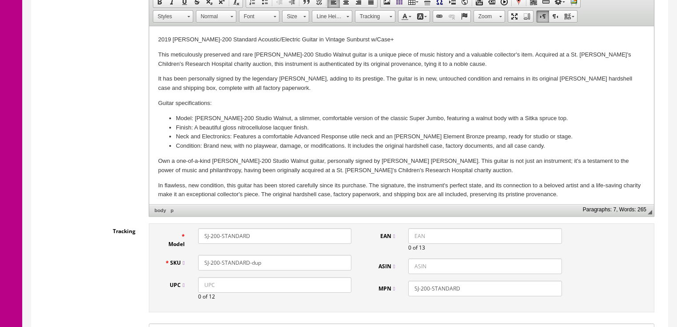
scroll to position [178, 0]
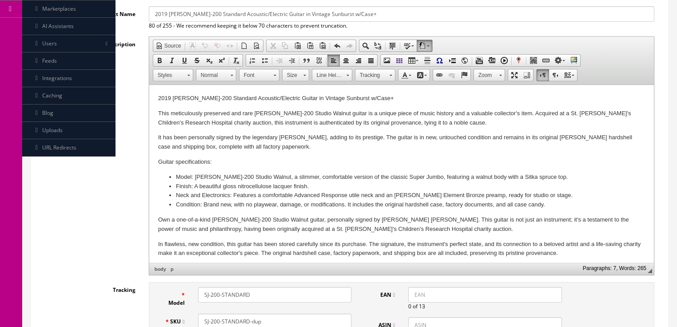
click at [214, 162] on p "Guitar specifications:" at bounding box center [401, 161] width 487 height 9
drag, startPoint x: 288, startPoint y: 145, endPoint x: 314, endPoint y: 152, distance: 27.5
click at [288, 145] on p "It has been personally signed by the legendary Melissa Etheridge, adding to its…" at bounding box center [401, 142] width 487 height 19
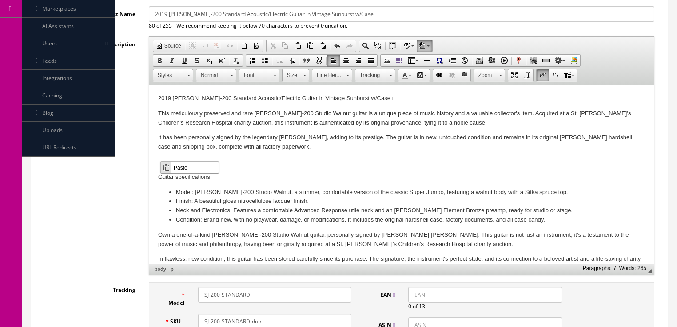
click at [187, 168] on span "Paste" at bounding box center [195, 166] width 47 height 11
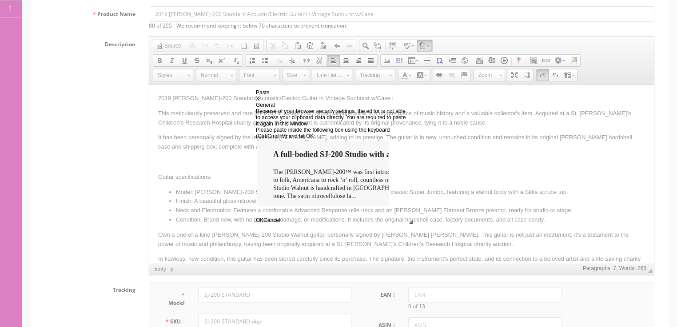
scroll to position [180, 0]
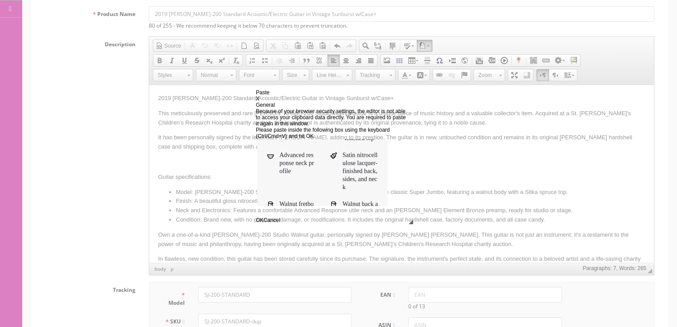
click at [264, 223] on span "OK" at bounding box center [260, 220] width 8 height 6
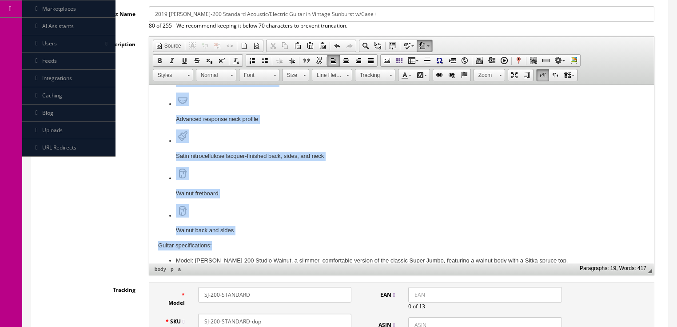
scroll to position [308, 0]
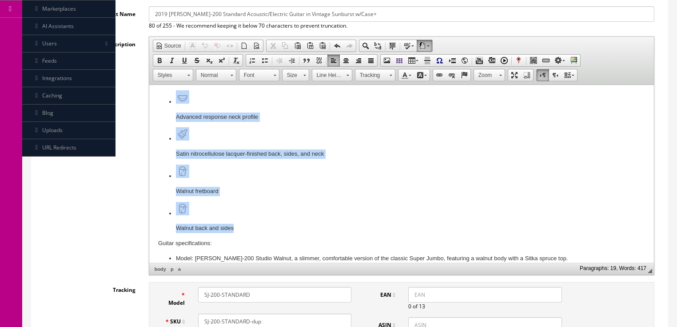
drag, startPoint x: 156, startPoint y: 200, endPoint x: 271, endPoint y: 226, distance: 118.0
click at [271, 226] on html "2019 Gibson SJ-200 Standard Acoustic/Electric Guitar in Vintage Sunburst w/Case…" at bounding box center [401, 62] width 505 height 572
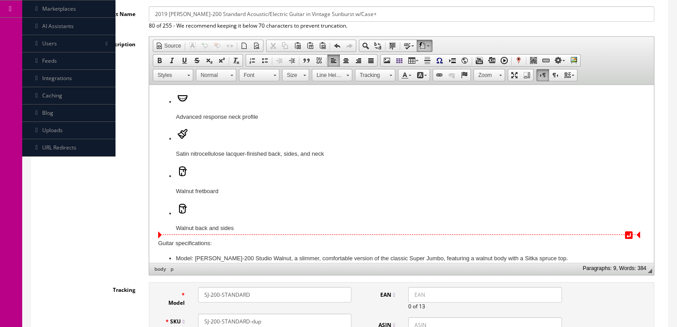
scroll to position [0, 0]
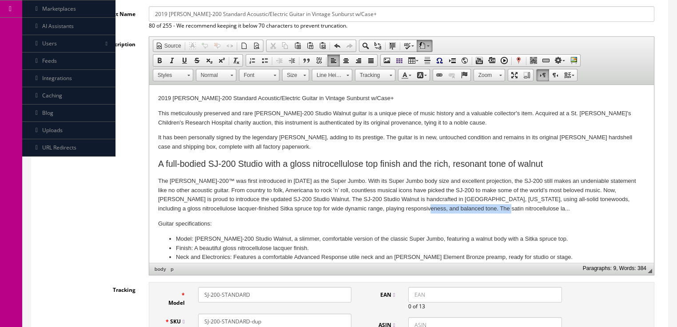
drag, startPoint x: 378, startPoint y: 208, endPoint x: 450, endPoint y: 207, distance: 72.4
click at [450, 207] on p "The Gibson SJ-200™ was first introduced in 1937 as the Super Jumbo. With its Su…" at bounding box center [401, 194] width 487 height 37
click at [437, 236] on span "Paste" at bounding box center [447, 234] width 47 height 11
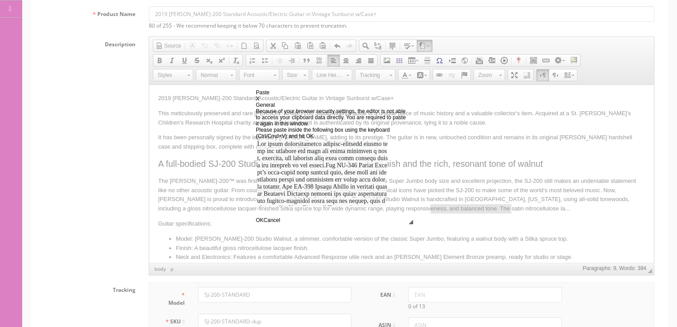
scroll to position [167, 0]
click at [264, 223] on span "OK" at bounding box center [260, 220] width 8 height 6
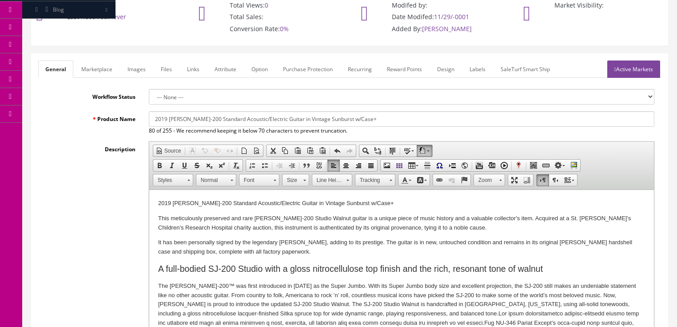
scroll to position [71, 0]
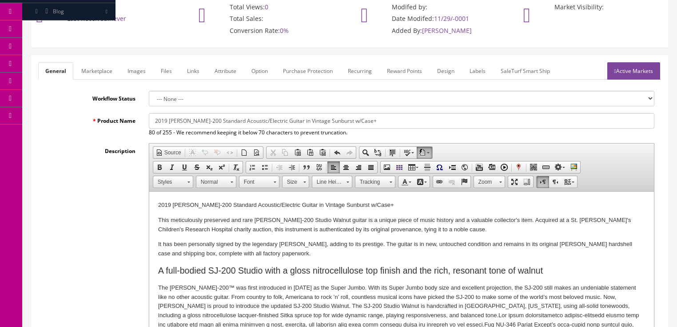
drag, startPoint x: 151, startPoint y: 118, endPoint x: 376, endPoint y: 123, distance: 225.4
click at [411, 123] on input "2019 Gibson SJ-200 Standard Acoustic/Electric Guitar in Vintage Sunburst w/Case+" at bounding box center [402, 121] width 506 height 16
drag, startPoint x: 153, startPoint y: 121, endPoint x: 405, endPoint y: 123, distance: 252.4
click at [405, 123] on input "Gibson SJ-200 Studio Walnut, Natural with hard case - Signed by Melissa Ethridge" at bounding box center [402, 121] width 506 height 16
type input "Gibson SJ-200 Studio Walnut, Natural with hard case - Signed by Melissa Ethridge"
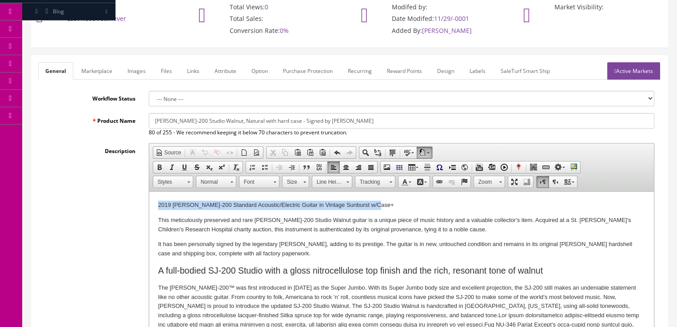
drag, startPoint x: 172, startPoint y: 206, endPoint x: 384, endPoint y: 203, distance: 212.9
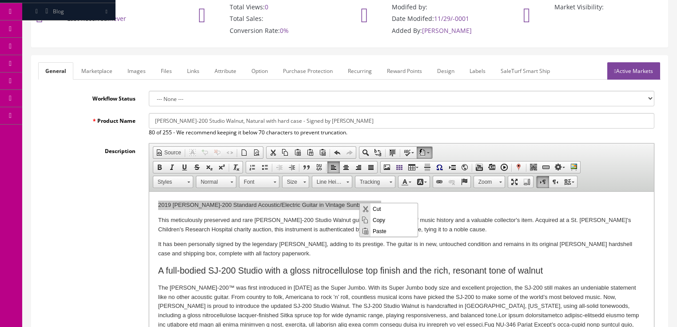
click at [380, 234] on span "Paste" at bounding box center [394, 230] width 47 height 11
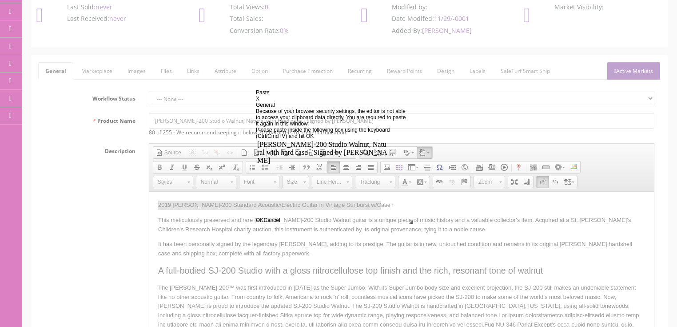
scroll to position [0, 0]
click at [264, 223] on link "OK" at bounding box center [260, 220] width 8 height 6
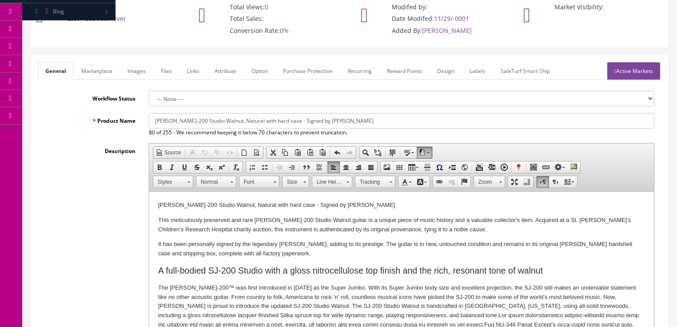
click at [100, 67] on link "Marketplace" at bounding box center [96, 70] width 45 height 17
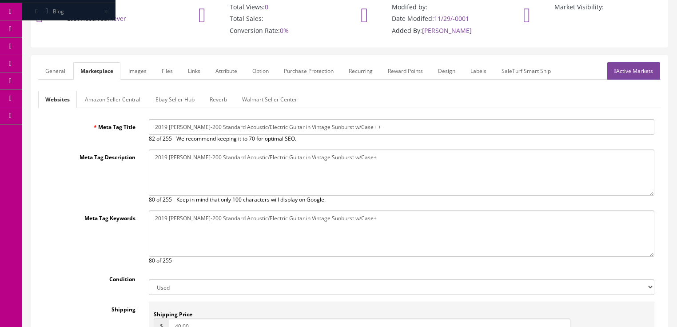
drag, startPoint x: 149, startPoint y: 123, endPoint x: 416, endPoint y: 126, distance: 266.7
click at [416, 126] on input "2019 Gibson SJ-200 Standard Acoustic/Electric Guitar in Vintage Sunburst w/Case…" at bounding box center [402, 127] width 506 height 16
paste input "Gibson SJ-200 Studio Walnut, Natural with hard case - Signed by Melissa Ethridge"
type input "Gibson SJ-200 Studio Walnut, Natural with hard case - Signed by Melissa Ethridge"
drag, startPoint x: 244, startPoint y: 169, endPoint x: 388, endPoint y: 169, distance: 144.0
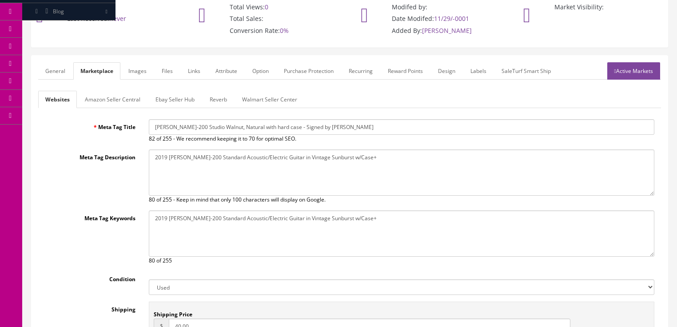
click at [388, 169] on textarea "2019 Gibson SJ-200 Standard Acoustic/Electric Guitar in Vintage Sunburst w/Case+" at bounding box center [402, 172] width 506 height 46
paste textarea "Gibson SJ-200 Studio Walnut, Natural with hard case - Signed by Melissa Ethridge"
type textarea "Gibson SJ-200 Studio Walnut, Natural with hard case - Signed by Melissa Ethridge"
drag, startPoint x: 194, startPoint y: 219, endPoint x: 394, endPoint y: 220, distance: 200.0
click at [394, 220] on textarea "2019 Gibson SJ-200 Standard Acoustic/Electric Guitar in Vintage Sunburst w/Case+" at bounding box center [402, 233] width 506 height 46
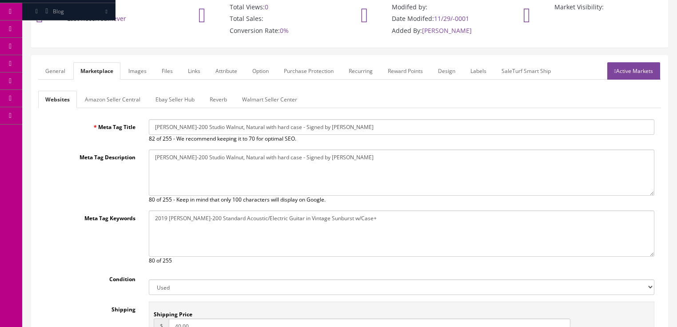
paste textarea "Gibson SJ-200 Studio Walnut, Natural with hard case - Signed by Melissa Ethridge"
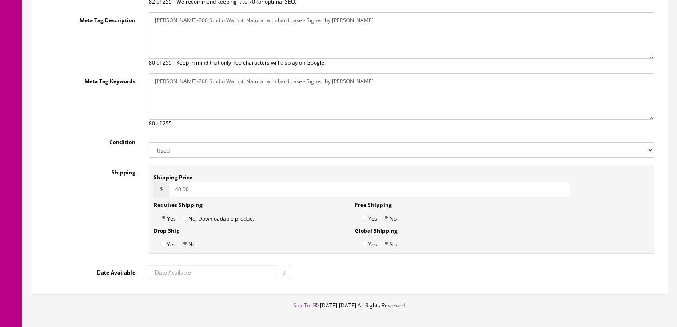
scroll to position [213, 0]
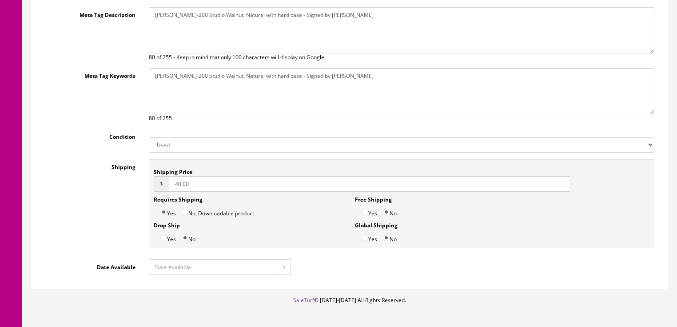
type textarea "Gibson SJ-200 Studio Walnut, Natural with hard case - Signed by Melissa Ethridge"
drag, startPoint x: 173, startPoint y: 183, endPoint x: 135, endPoint y: 195, distance: 40.1
click at [173, 183] on input "40.00" at bounding box center [370, 184] width 402 height 16
type input "60.00"
click at [279, 267] on button "button" at bounding box center [284, 267] width 14 height 16
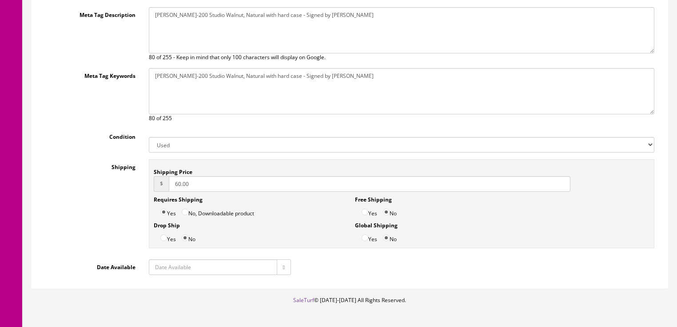
type input "2025-09-29"
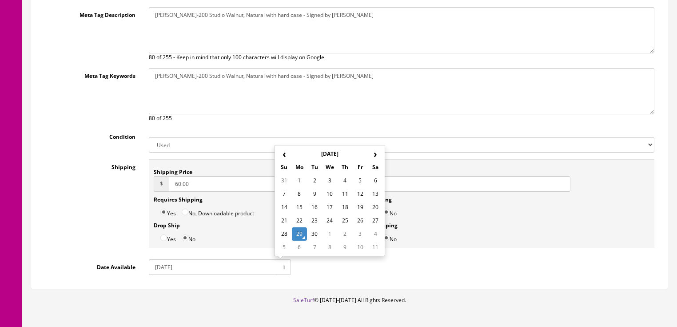
click at [296, 233] on td "29" at bounding box center [299, 233] width 15 height 13
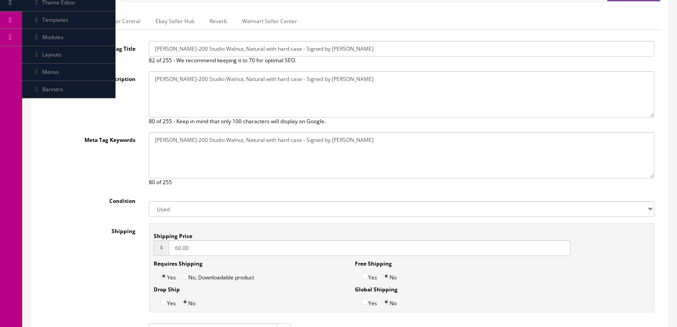
scroll to position [107, 0]
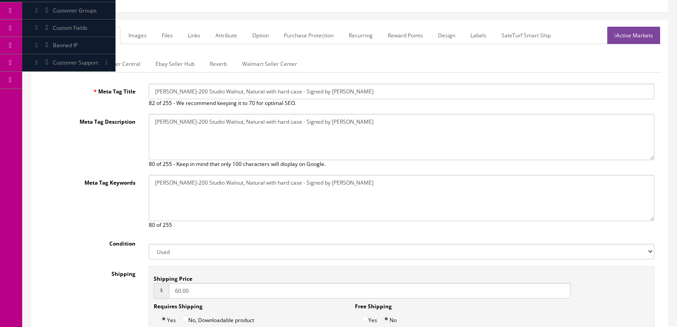
type input "60.00"
click at [180, 68] on link "Ebay Seller Hub" at bounding box center [174, 63] width 53 height 17
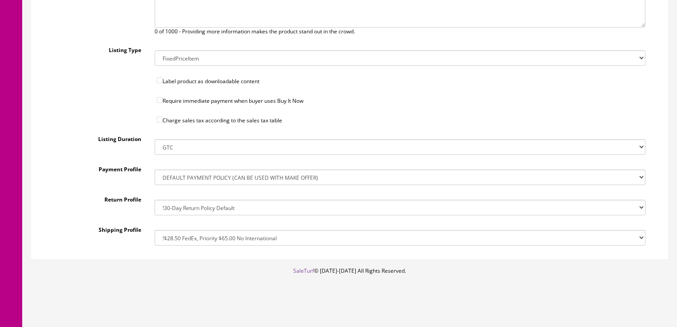
scroll to position [316, 0]
drag, startPoint x: 208, startPoint y: 236, endPoint x: 213, endPoint y: 228, distance: 10.0
click at [210, 235] on select "!$28.50 FedEx, Priority $65.00 No International !$28.50 FedEx, Priority $65.00 …" at bounding box center [400, 237] width 491 height 16
select select "205299811017"
click at [155, 229] on select "!$28.50 FedEx, Priority $65.00 No International !$28.50 FedEx, Priority $65.00 …" at bounding box center [400, 237] width 491 height 16
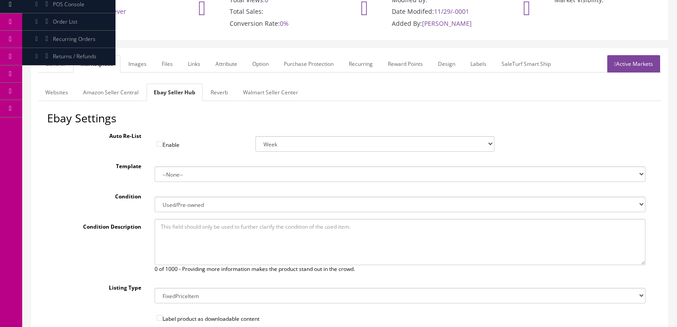
scroll to position [32, 0]
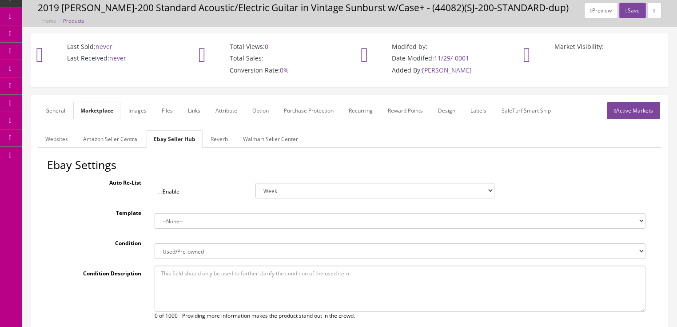
click at [210, 141] on link "Reverb" at bounding box center [220, 138] width 32 height 17
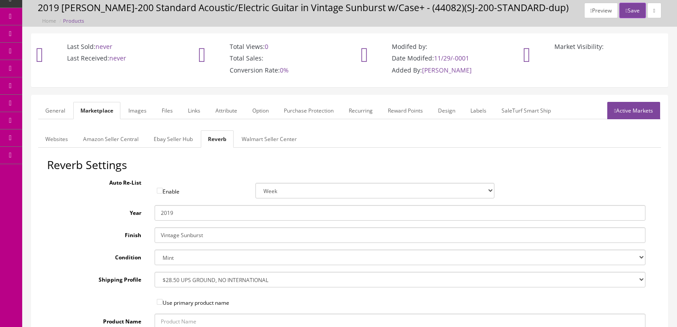
drag, startPoint x: 155, startPoint y: 236, endPoint x: 240, endPoint y: 232, distance: 85.4
click at [240, 232] on input "Vintage Sunburst" at bounding box center [400, 235] width 491 height 16
type input "Natural"
drag, startPoint x: 216, startPoint y: 280, endPoint x: 216, endPoint y: 271, distance: 8.4
click at [216, 279] on select "--- None --- $3.49 USPS Shipping MH INSURED $20000 GUITAR MH INSURED $11000 GUI…" at bounding box center [400, 280] width 491 height 16
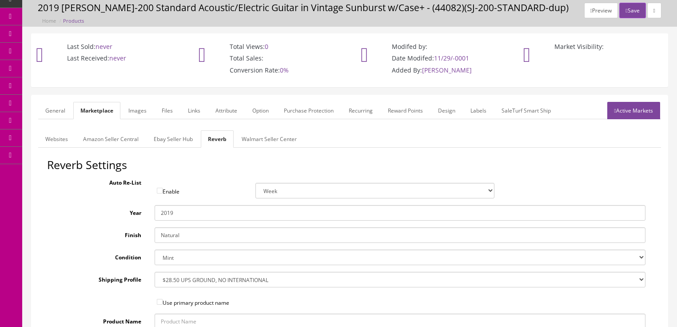
select select "76375"
click at [155, 272] on select "--- None --- $3.49 USPS Shipping MH INSURED $20000 GUITAR MH INSURED $11000 GUI…" at bounding box center [400, 280] width 491 height 16
click at [150, 112] on link "Images" at bounding box center [137, 110] width 32 height 17
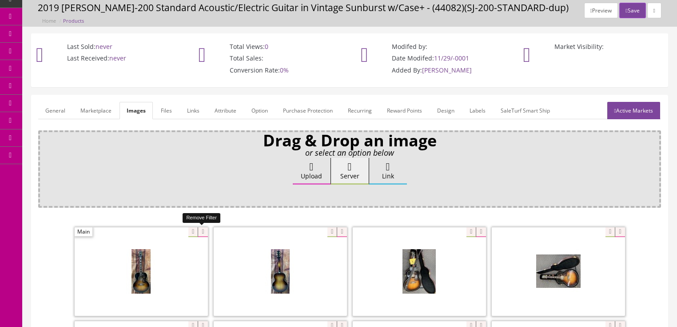
click at [201, 228] on icon at bounding box center [203, 232] width 10 height 10
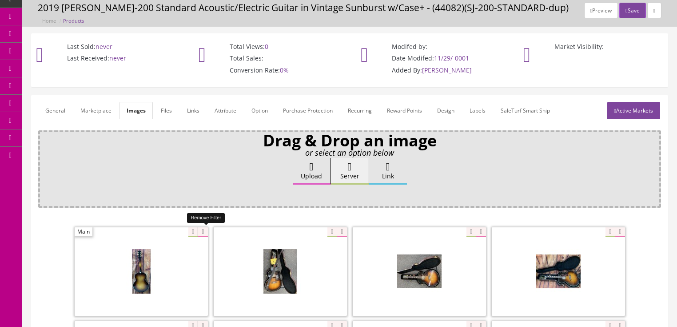
drag, startPoint x: 201, startPoint y: 228, endPoint x: 189, endPoint y: 230, distance: 12.2
click at [201, 228] on icon at bounding box center [203, 232] width 10 height 10
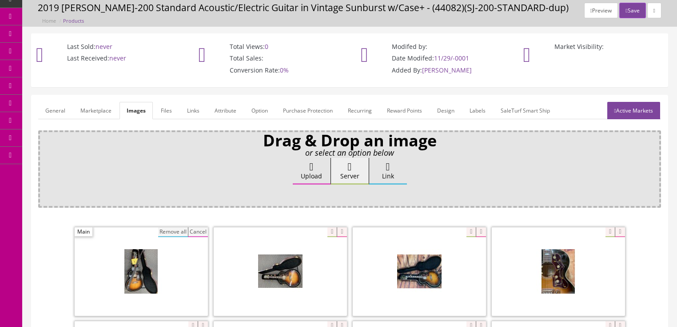
drag, startPoint x: 176, startPoint y: 231, endPoint x: 183, endPoint y: 204, distance: 27.5
click at [176, 231] on button "Remove all" at bounding box center [173, 232] width 30 height 10
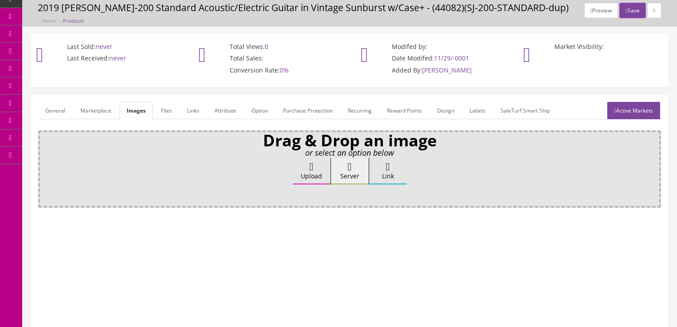
click at [232, 106] on link "Attribute" at bounding box center [226, 110] width 36 height 17
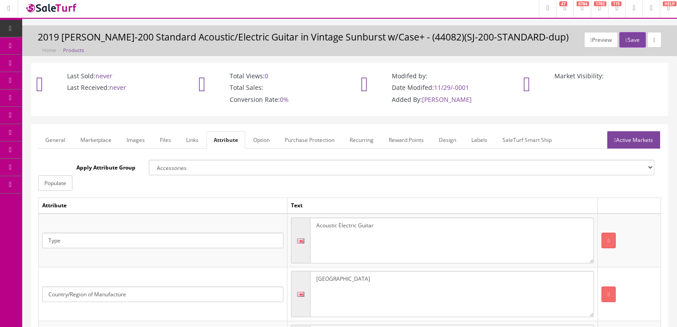
scroll to position [0, 0]
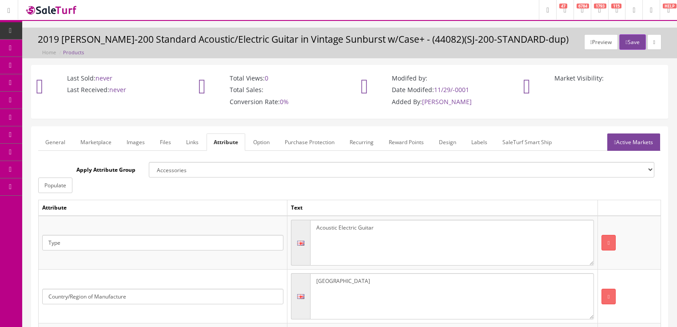
click at [646, 140] on link "Active Markets" at bounding box center [634, 141] width 53 height 17
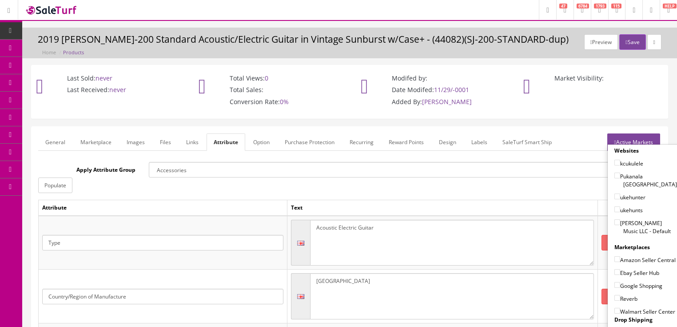
click at [615, 219] on input"] "[PERSON_NAME] Music LLC - Default" at bounding box center [618, 222] width 6 height 6
checkbox input"] "true"
click at [615, 269] on input"] "Ebay Seller Hub" at bounding box center [618, 272] width 6 height 6
checkbox input"] "true"
drag, startPoint x: 615, startPoint y: 282, endPoint x: 615, endPoint y: 288, distance: 5.8
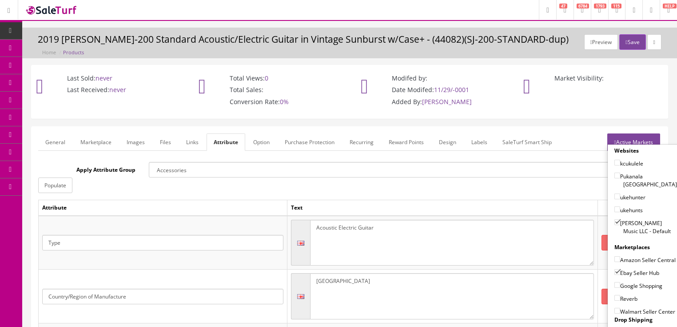
click at [615, 284] on input"] "Google Shopping" at bounding box center [618, 285] width 6 height 6
checkbox input"] "true"
click at [617, 296] on input"] "Reverb" at bounding box center [618, 298] width 6 height 6
checkbox input"] "true"
click at [635, 138] on link "Active Markets" at bounding box center [634, 141] width 53 height 17
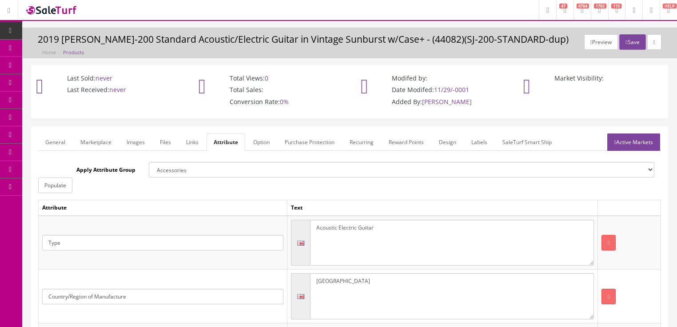
click at [50, 145] on link "General" at bounding box center [55, 141] width 34 height 17
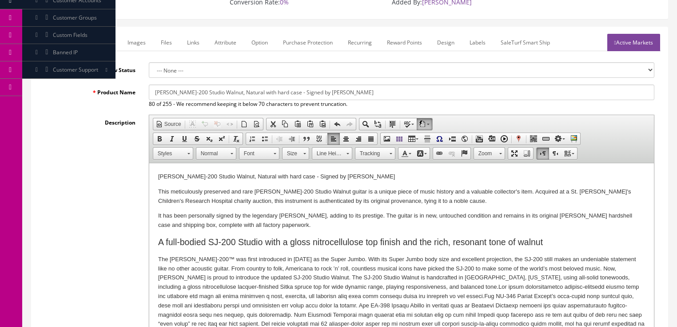
scroll to position [107, 0]
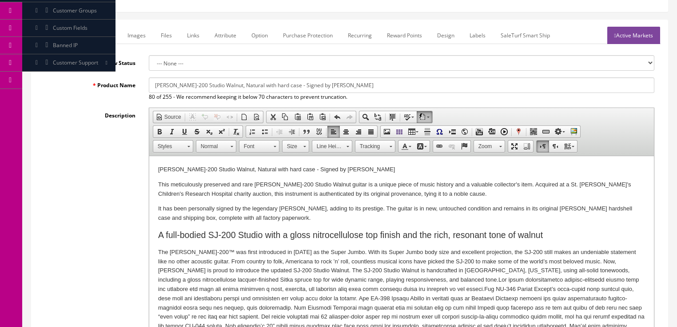
click at [435, 194] on p "This meticulously preserved and rare Gibson SJ-200 Studio Walnut guitar is a un…" at bounding box center [401, 189] width 487 height 19
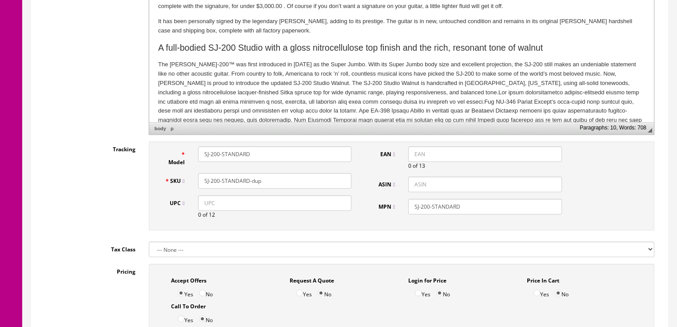
scroll to position [320, 0]
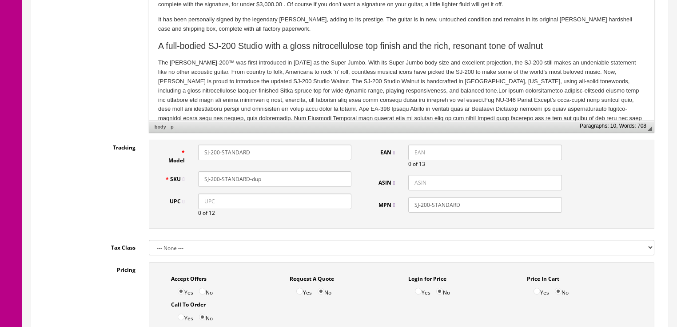
drag, startPoint x: 227, startPoint y: 152, endPoint x: 320, endPoint y: 152, distance: 92.9
click at [320, 152] on input "SJ-200-STANDARD" at bounding box center [274, 152] width 153 height 16
type input "SJ-200-STUDIO"
drag, startPoint x: 226, startPoint y: 179, endPoint x: 312, endPoint y: 182, distance: 85.4
click at [309, 181] on input "SJ-200-STANDARD-dup" at bounding box center [274, 179] width 153 height 16
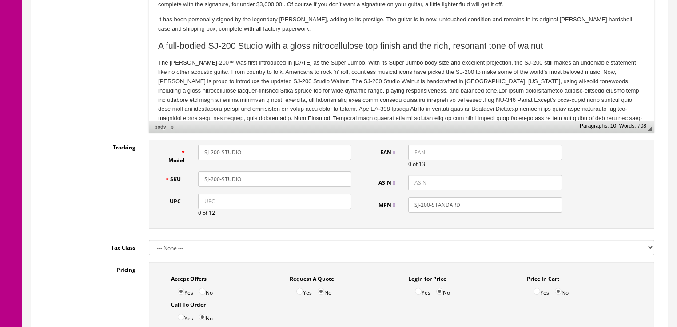
type input "SJ-200-STUDIO"
drag, startPoint x: 439, startPoint y: 205, endPoint x: 514, endPoint y: 208, distance: 75.2
click at [514, 208] on input "SJ-200-STANDARD" at bounding box center [484, 205] width 153 height 16
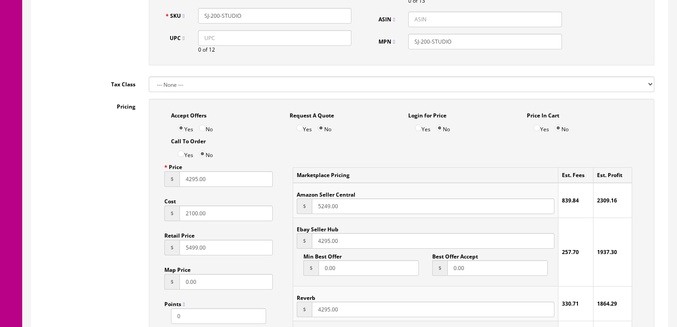
scroll to position [498, 0]
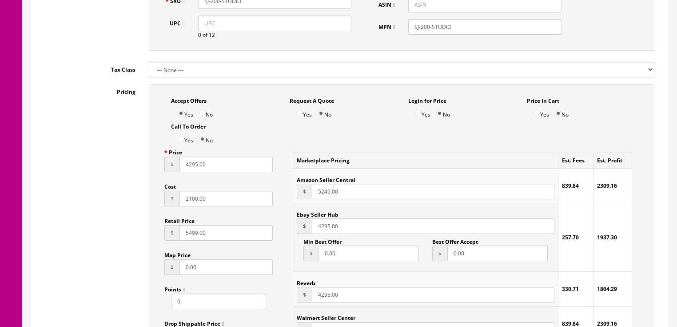
type input "SJ-200-STUDIO"
click at [185, 236] on input "5499.00" at bounding box center [227, 233] width 94 height 16
type input "3699.00"
click at [181, 167] on input "4295.00" at bounding box center [227, 164] width 94 height 16
type input "2895.00"
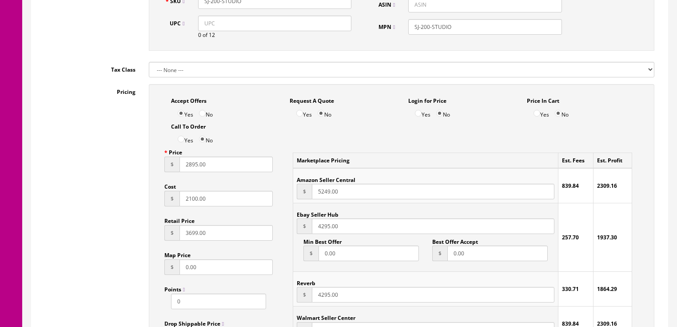
click at [315, 230] on input "4295.00" at bounding box center [433, 226] width 242 height 16
type input "2895.00"
click at [315, 299] on input "4295.00" at bounding box center [433, 295] width 242 height 16
type input "2895.00"
click at [320, 229] on input "2895.00" at bounding box center [433, 226] width 242 height 16
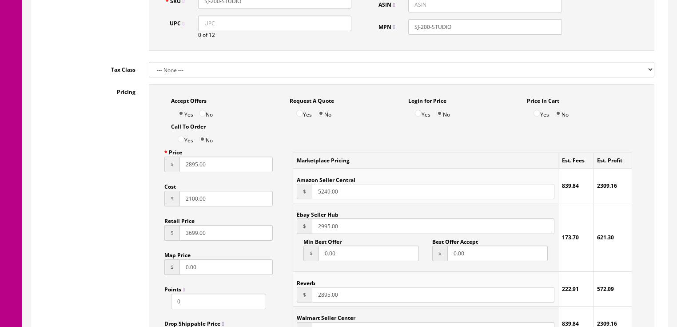
type input "2995.00"
click at [320, 299] on input "2895.00" at bounding box center [433, 295] width 242 height 16
type input "2995.00"
drag, startPoint x: 188, startPoint y: 165, endPoint x: 166, endPoint y: 176, distance: 24.2
click at [188, 165] on input "2895.00" at bounding box center [227, 164] width 94 height 16
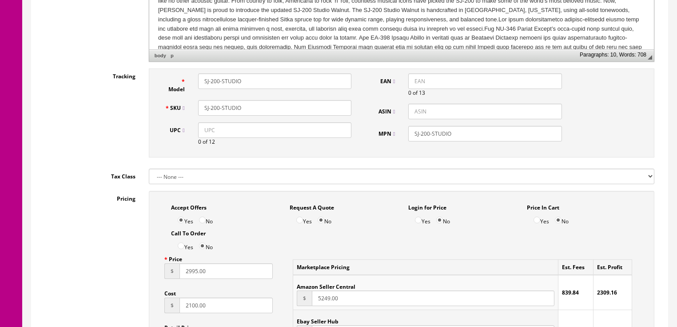
scroll to position [391, 0]
type input "2995.00"
drag, startPoint x: 249, startPoint y: 105, endPoint x: 200, endPoint y: 104, distance: 48.4
click at [193, 110] on div "SJ-200-STUDIO" at bounding box center [275, 108] width 167 height 16
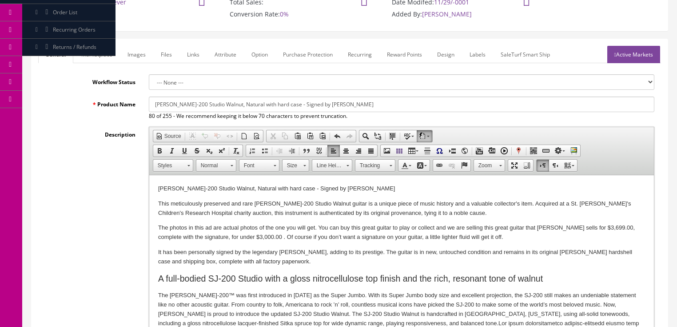
scroll to position [0, 0]
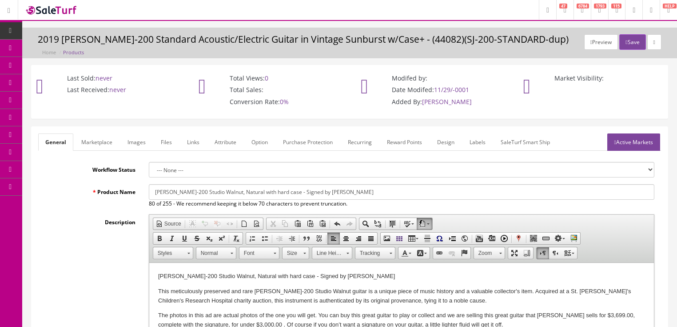
drag, startPoint x: 141, startPoint y: 139, endPoint x: 179, endPoint y: 142, distance: 37.9
click at [142, 139] on link "Images" at bounding box center [136, 141] width 32 height 17
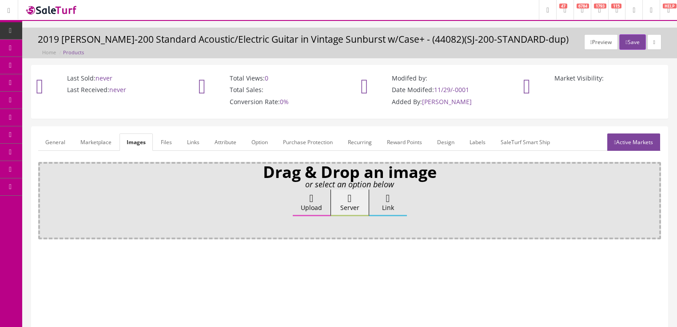
drag, startPoint x: 215, startPoint y: 146, endPoint x: 248, endPoint y: 162, distance: 36.2
click at [215, 146] on link "Attribute" at bounding box center [226, 141] width 36 height 17
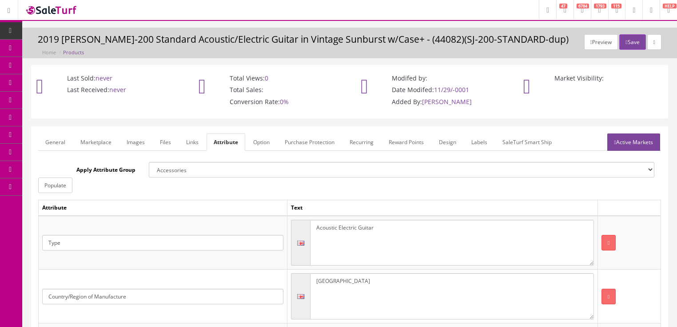
click at [626, 142] on link "Active Markets" at bounding box center [634, 141] width 53 height 17
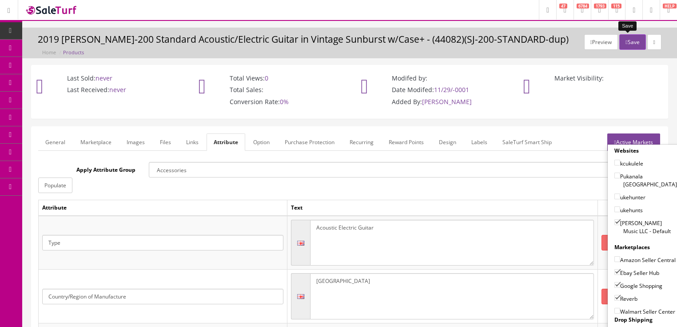
click at [624, 39] on button "Save" at bounding box center [633, 42] width 26 height 16
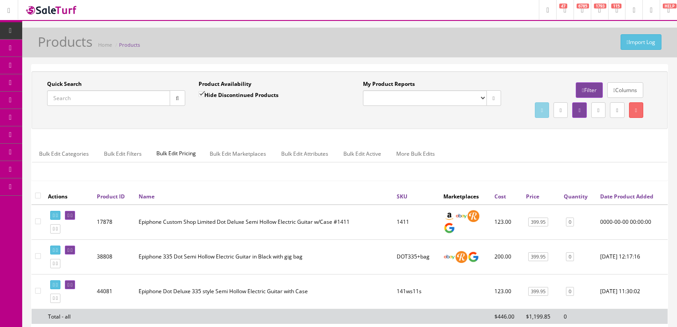
click at [126, 99] on input "Quick Search" at bounding box center [108, 98] width 123 height 16
paste input "SJ-200-STUDIO"
type input "SJ-200-STUDIO"
click at [204, 92] on input "Hide Discontinued Products" at bounding box center [202, 94] width 6 height 6
checkbox input "false"
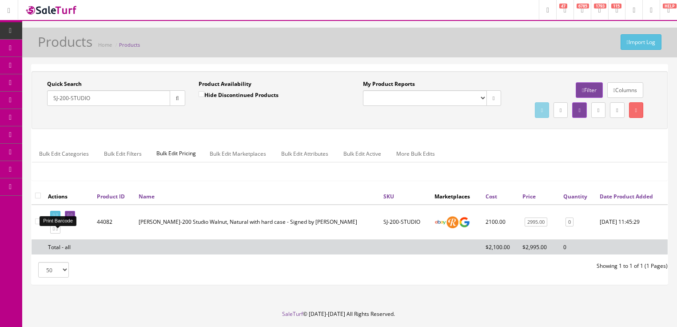
click at [58, 218] on icon at bounding box center [57, 215] width 2 height 5
click at [75, 220] on link at bounding box center [70, 215] width 10 height 9
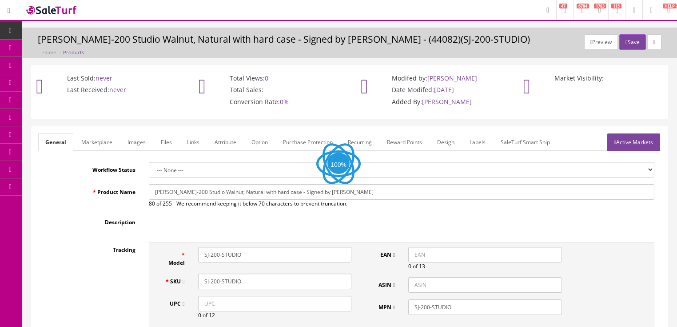
click at [476, 144] on link "Labels" at bounding box center [478, 141] width 30 height 17
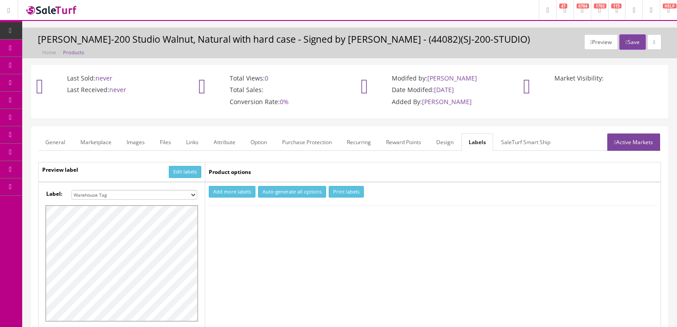
click at [194, 194] on select "Small Label 2 x 1 Label Shoe label 100 barcodes Dymo Label 2 X 1 Sticker Labels…" at bounding box center [135, 195] width 126 height 10
select select "16"
click at [72, 190] on select "Small Label 2 x 1 Label Shoe label 100 barcodes Dymo Label 2 X 1 Sticker Labels…" at bounding box center [135, 195] width 126 height 10
click at [239, 189] on button "Add more labels" at bounding box center [232, 192] width 47 height 12
type input "1"
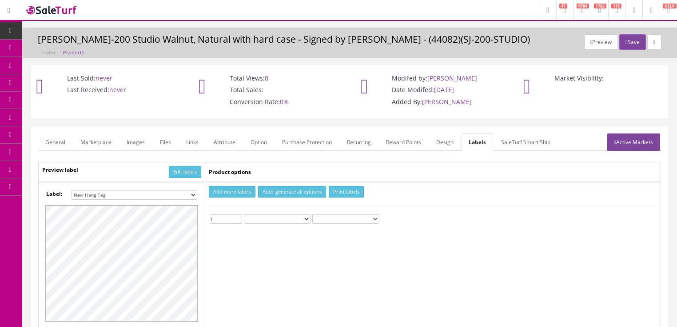
click at [239, 215] on input "1" at bounding box center [226, 219] width 32 height 10
click at [341, 193] on button "Print labels" at bounding box center [346, 192] width 35 height 12
click at [620, 41] on button "Save" at bounding box center [633, 42] width 26 height 16
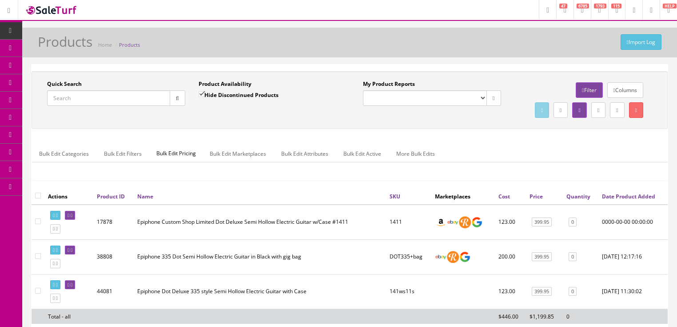
click at [109, 100] on input "Quick Search" at bounding box center [108, 98] width 123 height 16
type input "[PERSON_NAME] standard"
click at [200, 93] on input "Hide Discontinued Products" at bounding box center [202, 94] width 6 height 6
checkbox input "false"
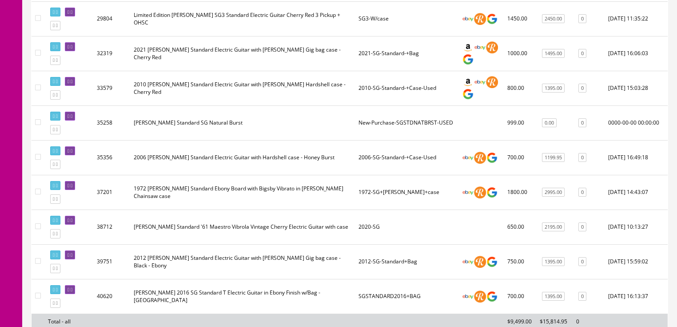
scroll to position [213, 0]
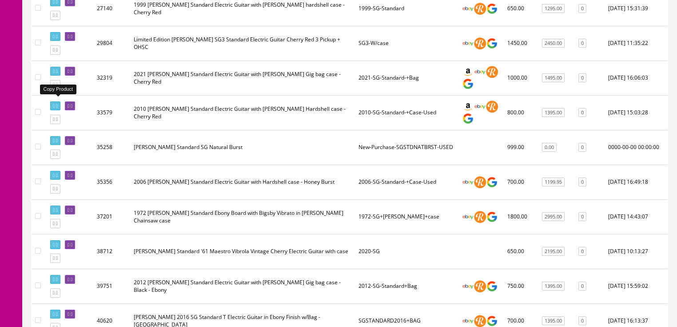
click at [58, 87] on icon at bounding box center [57, 84] width 2 height 5
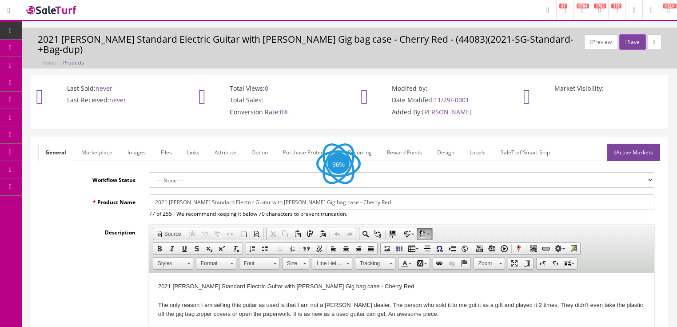
click at [161, 196] on input "2021 Gibson SG Standard Electric Guitar with Gibson Gig bag case - Cherry Red" at bounding box center [402, 202] width 506 height 16
drag, startPoint x: 150, startPoint y: 194, endPoint x: 400, endPoint y: 189, distance: 249.8
click at [464, 194] on input "2018 [PERSON_NAME] Standard Electric Guitar with [PERSON_NAME] Gig bag - Signed…" at bounding box center [402, 202] width 506 height 16
type input "2018 [PERSON_NAME] Standard Electric Guitar with [PERSON_NAME] Gig bag - Signed…"
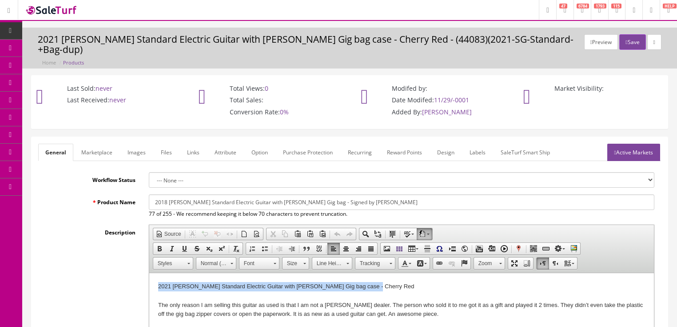
drag, startPoint x: 157, startPoint y: 287, endPoint x: 404, endPoint y: 279, distance: 247.2
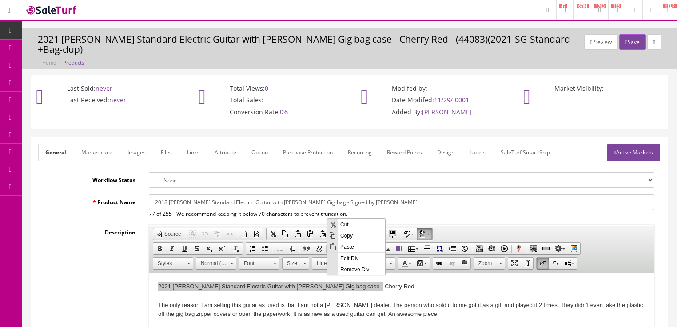
click at [345, 246] on span "Paste" at bounding box center [361, 246] width 47 height 11
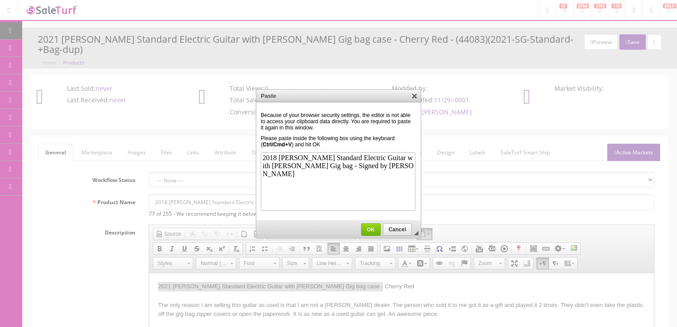
click at [375, 225] on link "OK" at bounding box center [371, 229] width 20 height 12
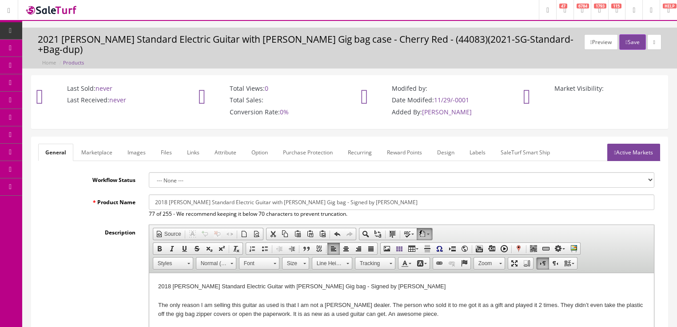
click at [91, 144] on link "Marketplace" at bounding box center [96, 152] width 45 height 17
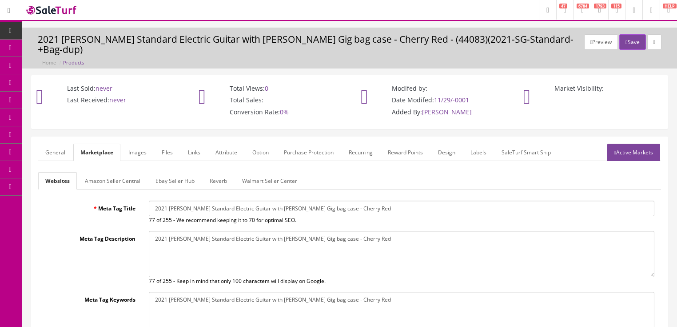
drag, startPoint x: 149, startPoint y: 196, endPoint x: 371, endPoint y: 201, distance: 221.8
click at [428, 201] on input "2021 Gibson SG Standard Electric Guitar with Gibson Gig bag case - Cherry Red" at bounding box center [402, 208] width 506 height 16
paste input "18 Gibson SG Standard Electric Guitar with Gibson Gig bag - Signed by Cre"
type input "2018 Gibson SG Standard Electric Guitar with Gibson Gig bag - Signed by Creed"
drag, startPoint x: 155, startPoint y: 227, endPoint x: 397, endPoint y: 235, distance: 242.8
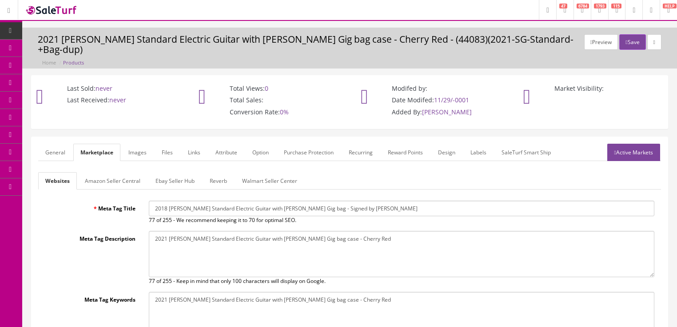
click at [419, 234] on textarea "2021 Gibson SG Standard Electric Guitar with Gibson Gig bag case - Cherry Red" at bounding box center [402, 254] width 506 height 46
paste textarea "18 Gibson SG Standard Electric Guitar with Gibson Gig bag - Signed by Cre"
type textarea "2018 Gibson SG Standard Electric Guitar with Gibson Gig bag - Signed by Creed"
drag, startPoint x: 152, startPoint y: 292, endPoint x: 366, endPoint y: 292, distance: 213.8
click at [366, 292] on textarea "2021 Gibson SG Standard Electric Guitar with Gibson Gig bag case - Cherry Red" at bounding box center [402, 315] width 506 height 46
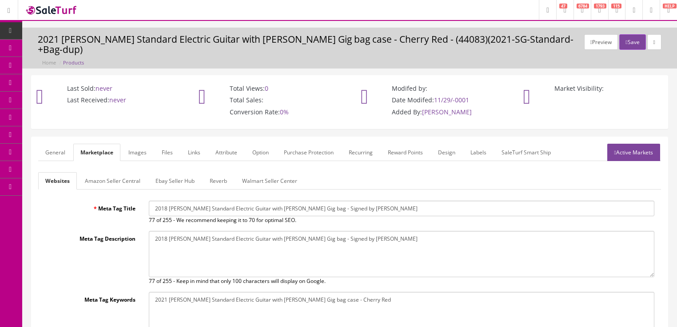
paste textarea "18 Gibson SG Standard Electric Guitar with Gibson Gig bag - Signed by Cre"
type textarea "2018 Gibson SG Standard Electric Guitar with Gibson Gig bag - Signed by Creed"
click at [637, 144] on link "Active Markets" at bounding box center [634, 152] width 53 height 17
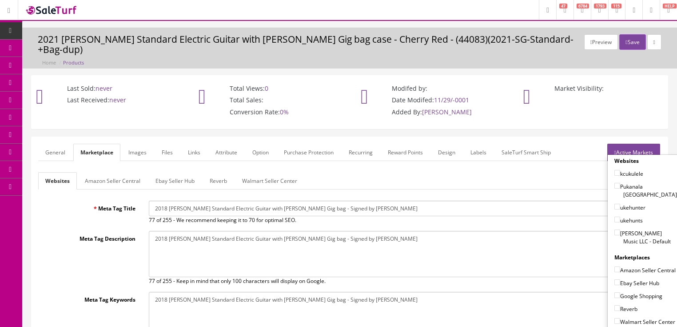
click at [615, 229] on input"] "[PERSON_NAME] Music LLC - Default" at bounding box center [618, 232] width 6 height 6
checkbox input"] "true"
click at [615, 265] on label "Amazon Seller Central" at bounding box center [645, 269] width 61 height 9
click at [615, 266] on input"] "Amazon Seller Central" at bounding box center [618, 269] width 6 height 6
checkbox input"] "true"
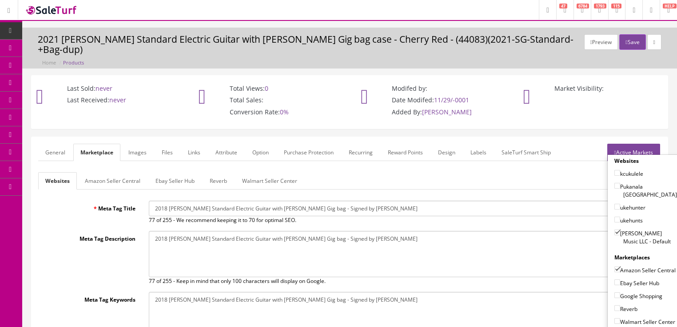
drag, startPoint x: 613, startPoint y: 268, endPoint x: 612, endPoint y: 276, distance: 8.9
click at [615, 279] on input"] "Ebay Seller Hub" at bounding box center [618, 282] width 6 height 6
checkbox input"] "true"
click at [615, 292] on input"] "Google Shopping" at bounding box center [618, 295] width 6 height 6
checkbox input"] "true"
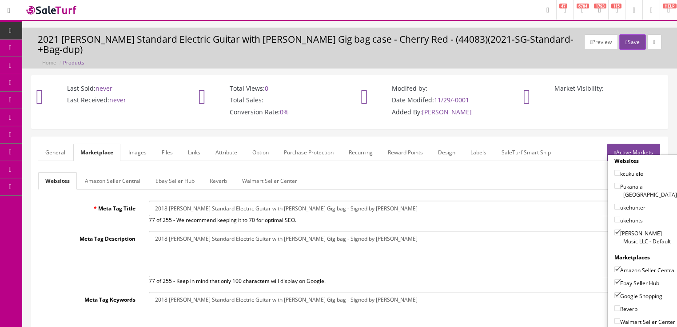
click at [615, 305] on input"] "Reverb" at bounding box center [618, 308] width 6 height 6
checkbox input"] "true"
click at [615, 266] on input"] "Amazon Seller Central" at bounding box center [618, 269] width 6 height 6
checkbox input"] "false"
click at [648, 144] on link "Active Markets" at bounding box center [634, 152] width 53 height 17
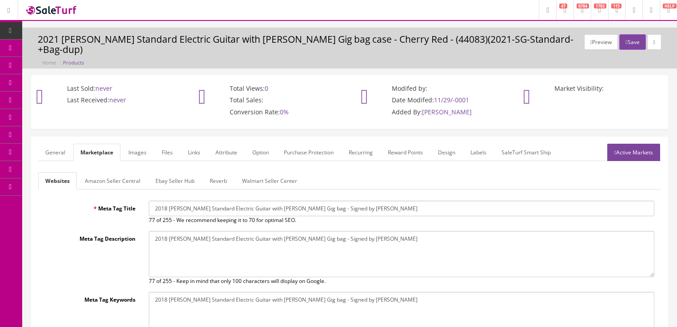
click at [54, 144] on link "General" at bounding box center [55, 152] width 34 height 17
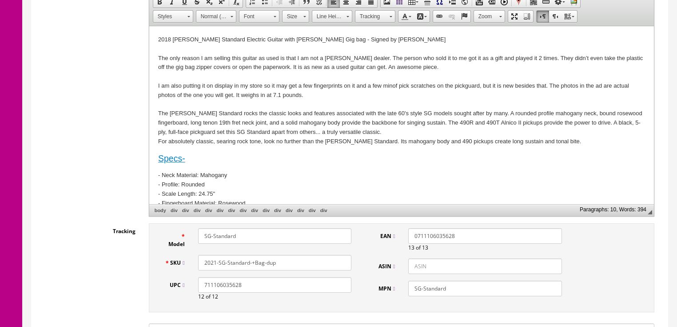
scroll to position [249, 0]
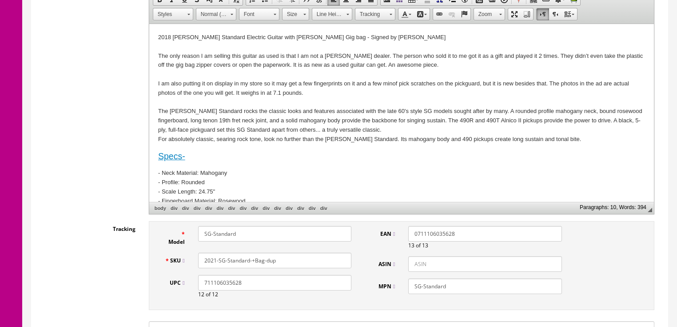
click at [210, 254] on input "2021-SG-Standard-+Bag-dup" at bounding box center [274, 260] width 153 height 16
type input "2018-SG-Standard-+Bag"
drag, startPoint x: 410, startPoint y: 220, endPoint x: 505, endPoint y: 218, distance: 95.1
click at [505, 226] on input "0711106035628" at bounding box center [484, 234] width 153 height 16
drag, startPoint x: 241, startPoint y: 272, endPoint x: 100, endPoint y: 272, distance: 140.4
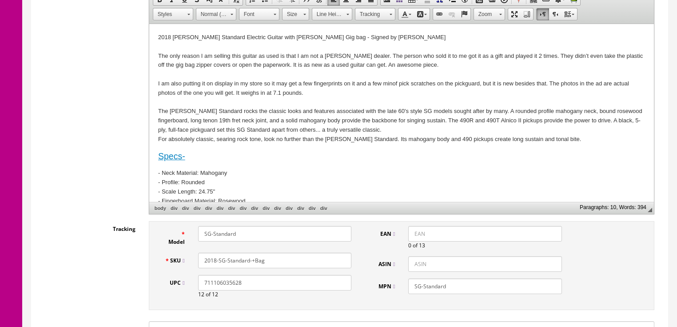
click at [100, 272] on div "Tracking Model SG-Standard SKU 2018-SG-Standard-+Bag UPC 711106035628 12 of 12 …" at bounding box center [349, 267] width 623 height 93
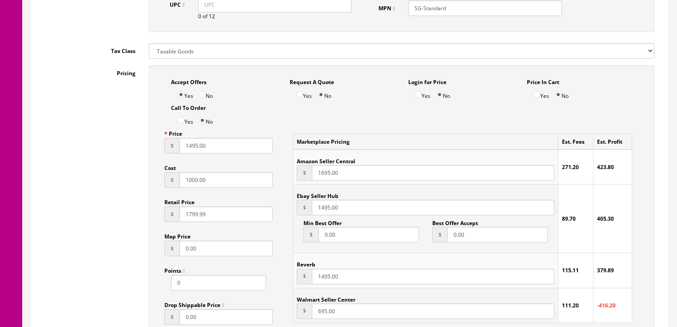
scroll to position [533, 0]
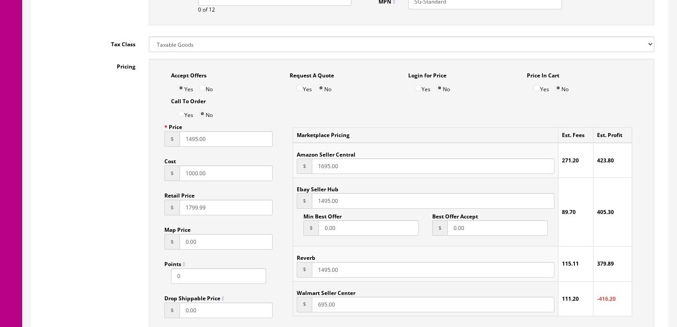
drag, startPoint x: 226, startPoint y: 165, endPoint x: 164, endPoint y: 165, distance: 61.8
click at [164, 165] on div "$ 1000.00" at bounding box center [218, 173] width 109 height 16
type input "800.00"
click at [261, 105] on div "Yes No" at bounding box center [223, 112] width 105 height 14
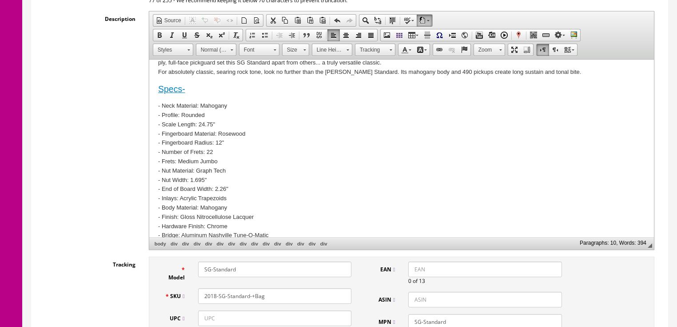
scroll to position [107, 0]
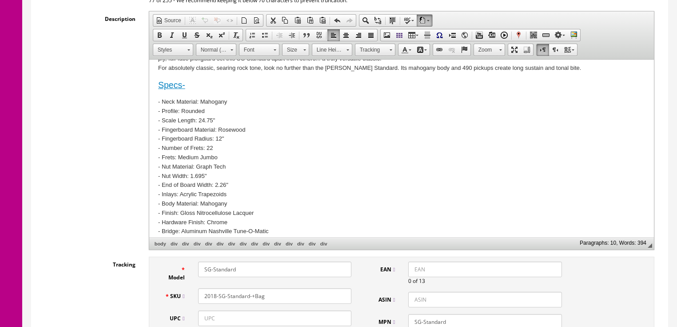
drag, startPoint x: 270, startPoint y: 285, endPoint x: 192, endPoint y: 285, distance: 78.2
click at [181, 288] on div "SKU 2018-SG-Standard-+Bag" at bounding box center [258, 296] width 200 height 16
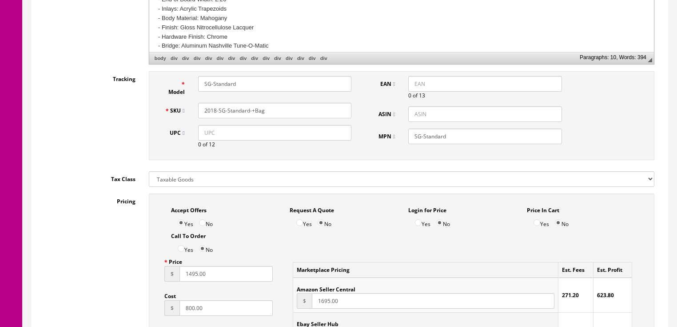
scroll to position [427, 0]
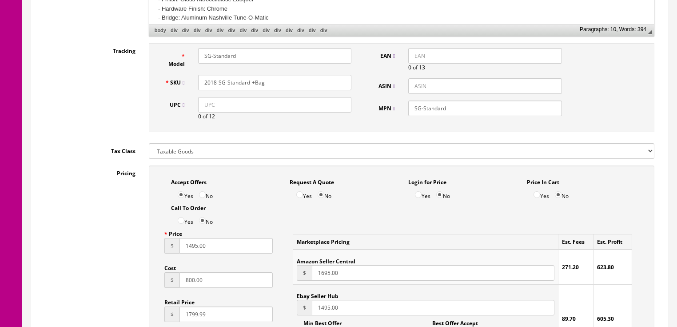
click at [187, 238] on input "1495.00" at bounding box center [227, 246] width 94 height 16
type input "1395.00"
click at [321, 300] on input "1495.00" at bounding box center [433, 308] width 242 height 16
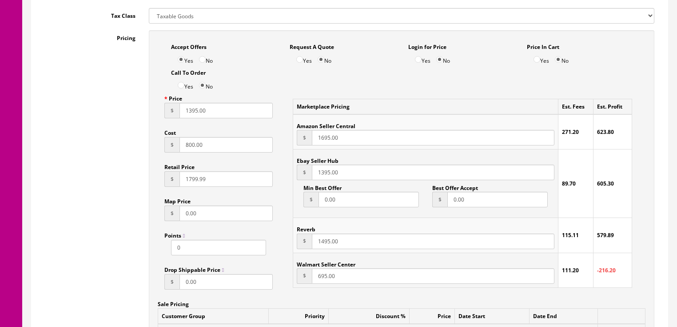
scroll to position [604, 0]
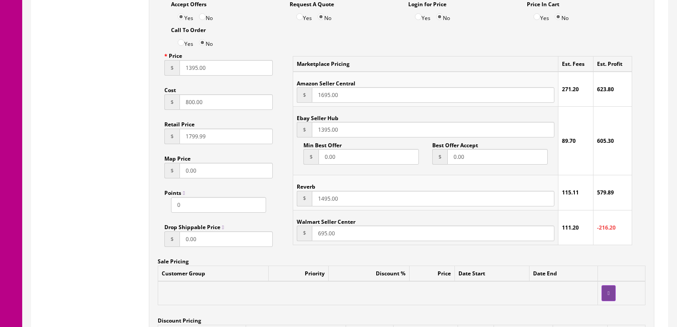
type input "1395.00"
click at [320, 191] on input "1495.00" at bounding box center [433, 199] width 242 height 16
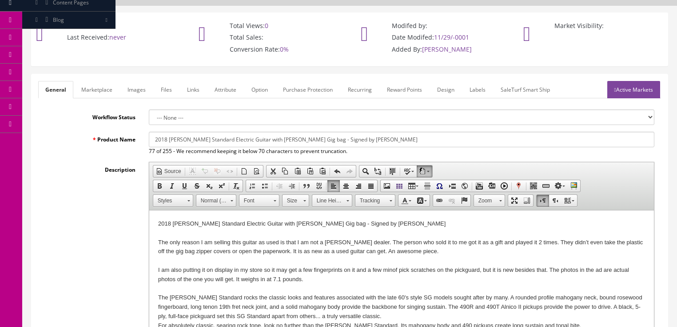
scroll to position [36, 0]
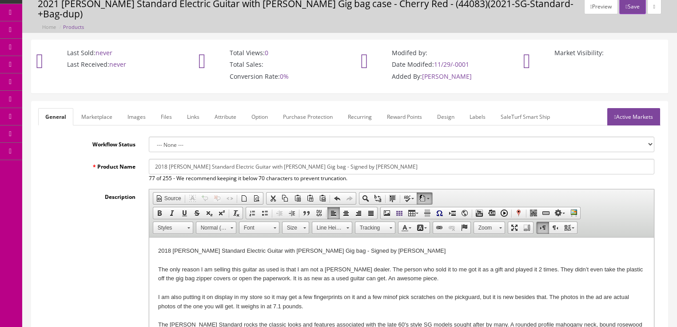
type input "1395.00"
click at [101, 108] on link "Marketplace" at bounding box center [96, 116] width 45 height 17
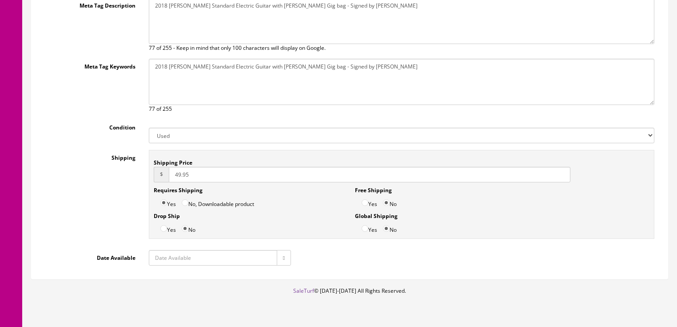
scroll to position [243, 0]
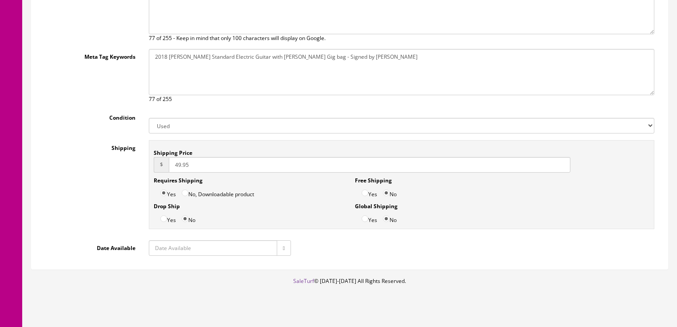
click at [279, 240] on button "button" at bounding box center [284, 248] width 14 height 16
type input "2025-09-29"
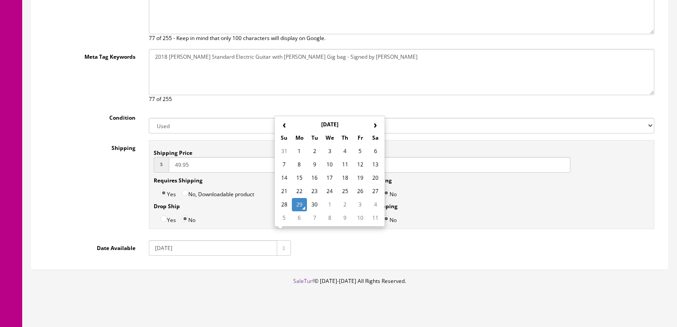
click at [295, 204] on td "29" at bounding box center [299, 204] width 15 height 13
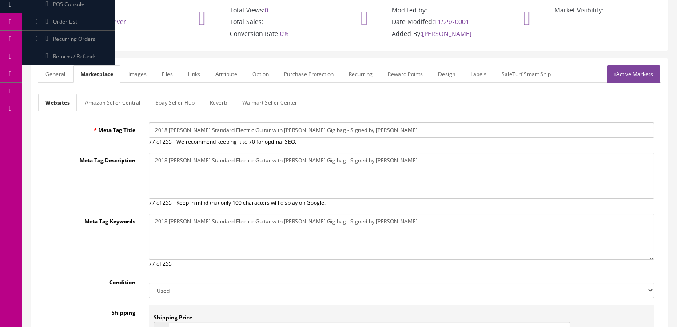
scroll to position [29, 0]
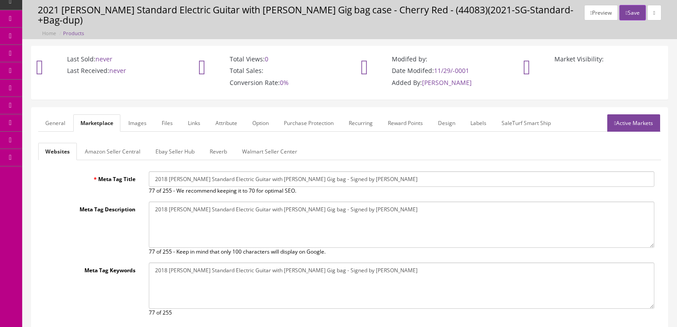
click at [139, 144] on link "Amazon Seller Central" at bounding box center [113, 151] width 70 height 17
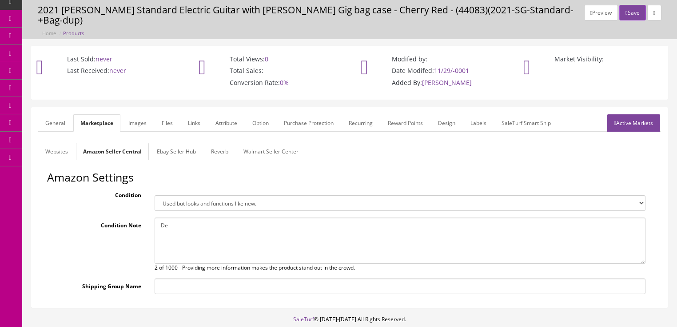
click at [183, 143] on link "Ebay Seller Hub" at bounding box center [176, 151] width 53 height 17
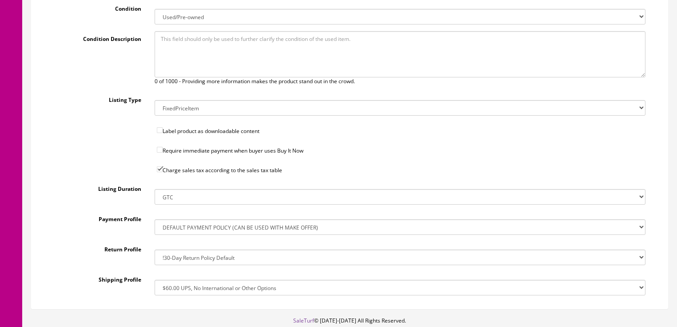
scroll to position [67, 0]
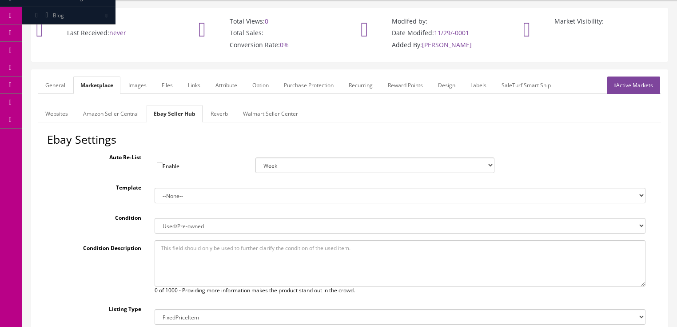
click at [227, 105] on link "Reverb" at bounding box center [220, 113] width 32 height 17
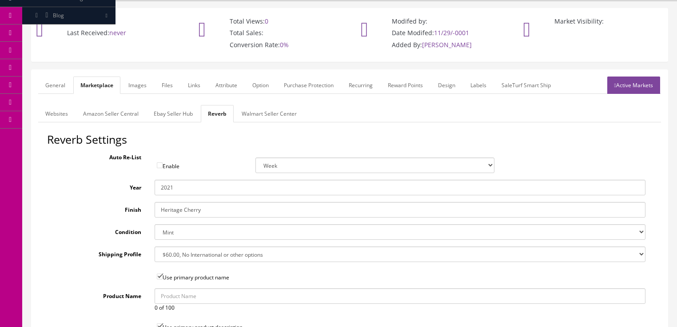
drag, startPoint x: 170, startPoint y: 174, endPoint x: 192, endPoint y: 175, distance: 22.2
click at [192, 180] on input "2021" at bounding box center [400, 188] width 491 height 16
type input "2018"
drag, startPoint x: 212, startPoint y: 203, endPoint x: 125, endPoint y: 190, distance: 88.0
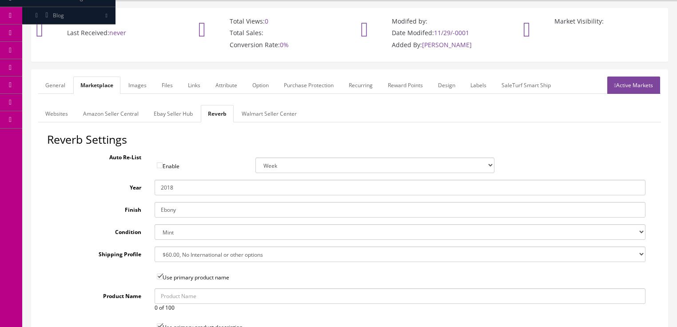
type input "Ebony"
click at [208, 133] on h2 "Reverb Settings" at bounding box center [349, 139] width 605 height 12
click at [138, 76] on link "Images" at bounding box center [137, 84] width 32 height 17
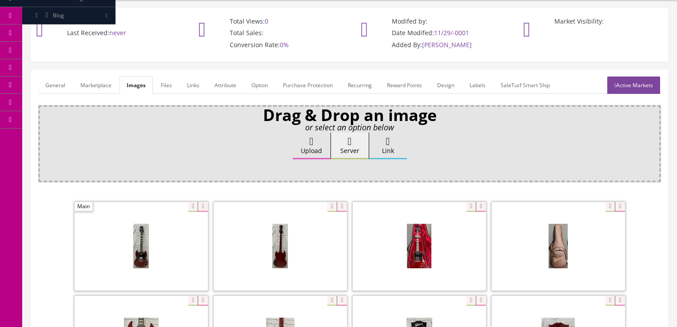
click at [204, 202] on icon at bounding box center [203, 207] width 10 height 10
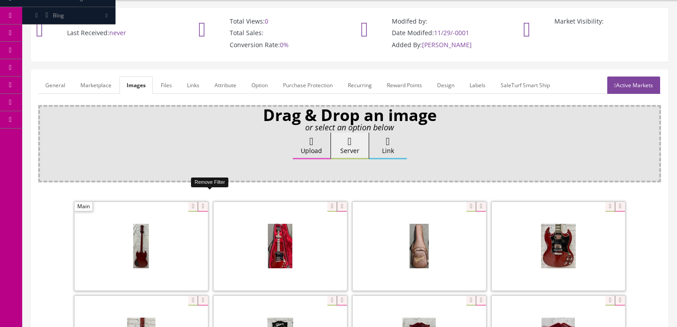
drag, startPoint x: 204, startPoint y: 194, endPoint x: 160, endPoint y: 194, distance: 44.4
click at [202, 202] on icon at bounding box center [203, 207] width 10 height 10
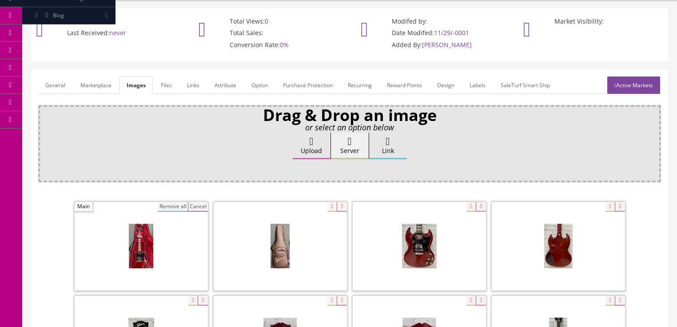
click at [166, 202] on button "Remove all" at bounding box center [173, 207] width 30 height 10
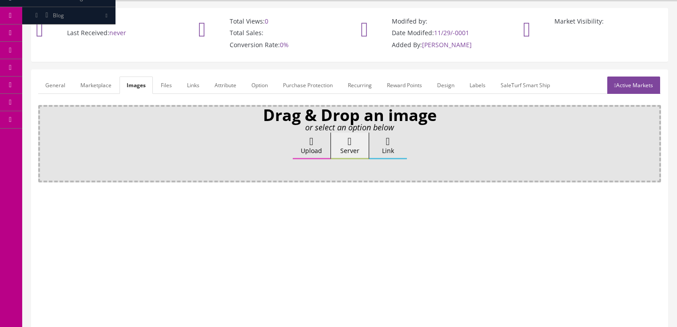
click at [216, 80] on link "Attribute" at bounding box center [226, 84] width 36 height 17
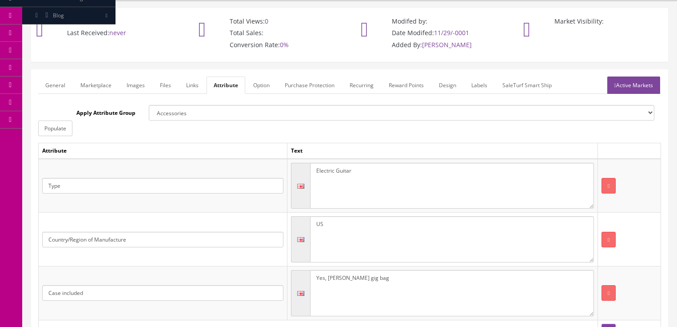
click at [633, 76] on link "Active Markets" at bounding box center [634, 84] width 53 height 17
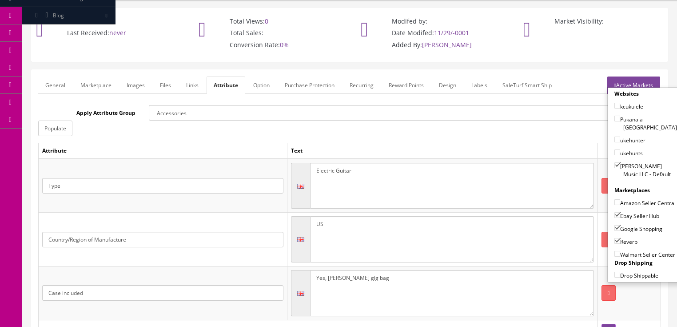
click at [634, 76] on link "Active Markets" at bounding box center [634, 84] width 53 height 17
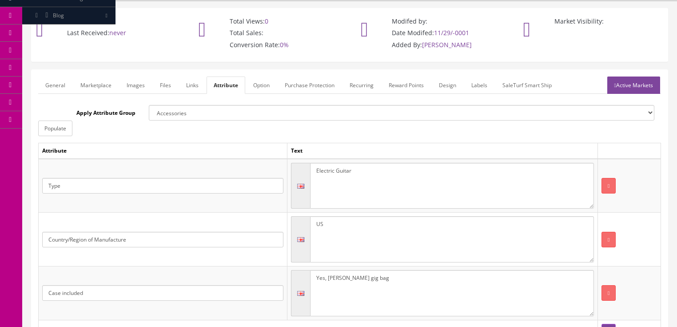
click at [46, 76] on link "General" at bounding box center [55, 84] width 34 height 17
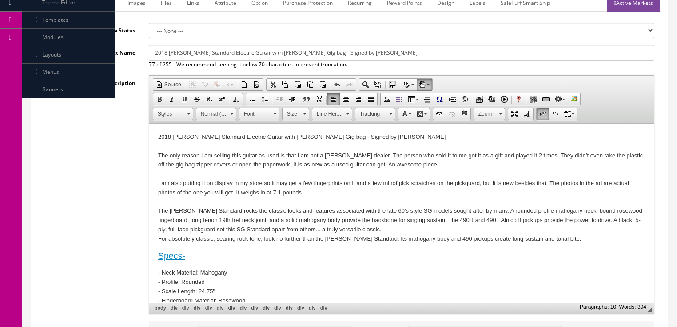
scroll to position [280, 0]
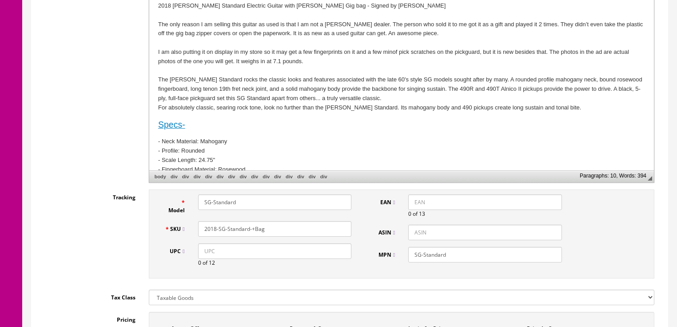
drag, startPoint x: 276, startPoint y: 222, endPoint x: 216, endPoint y: 220, distance: 60.5
click at [183, 228] on div "SKU 2018-SG-Standard-+Bag" at bounding box center [258, 229] width 200 height 16
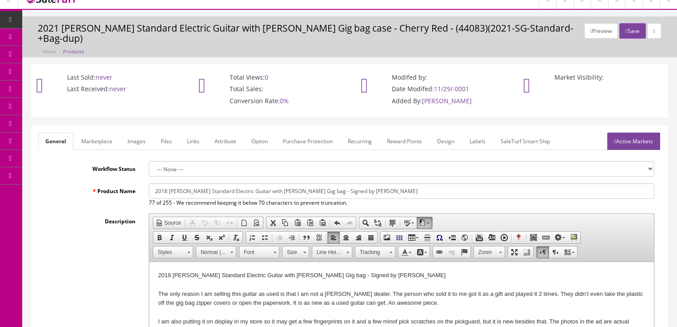
scroll to position [0, 0]
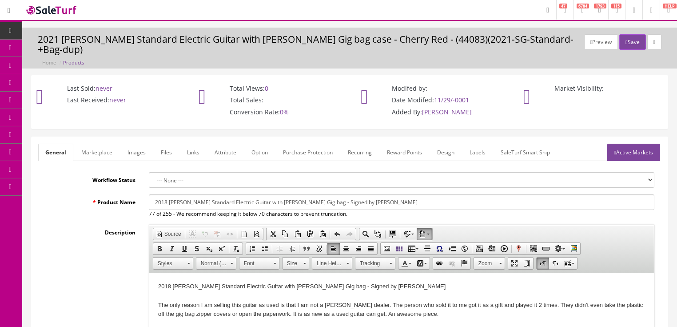
click at [620, 144] on link "Active Markets" at bounding box center [634, 152] width 53 height 17
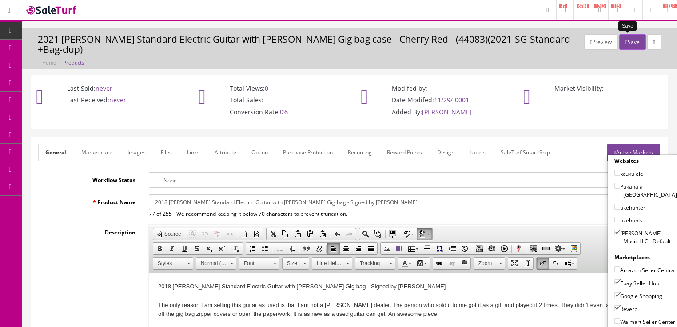
click at [627, 43] on button "Save" at bounding box center [633, 42] width 26 height 16
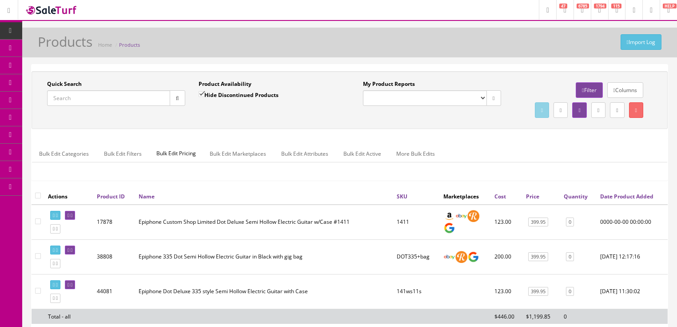
click at [133, 94] on input "Quick Search" at bounding box center [108, 98] width 123 height 16
paste input "2018-SG-Standard-+Bag"
type input "2018-SG-Standard-+Bag"
click at [202, 94] on input "Hide Discontinued Products" at bounding box center [202, 94] width 6 height 6
checkbox input "false"
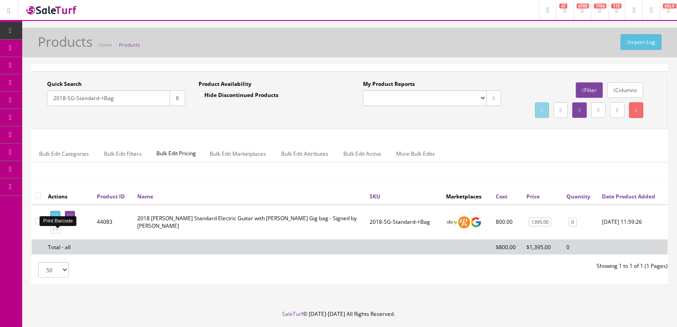
click at [58, 218] on icon at bounding box center [57, 215] width 2 height 5
click at [72, 218] on icon at bounding box center [72, 215] width 2 height 5
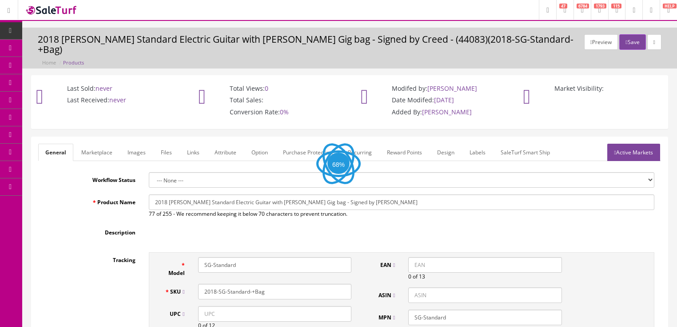
click at [475, 144] on link "Labels" at bounding box center [478, 152] width 30 height 17
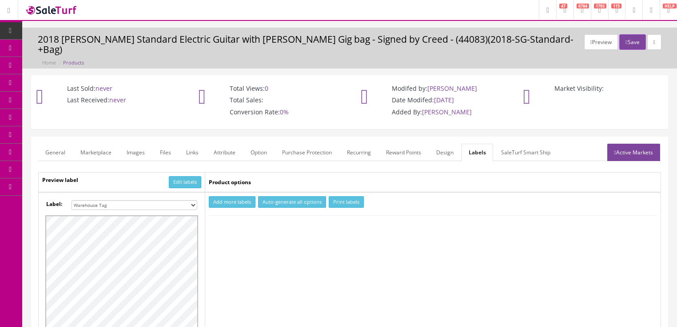
click at [190, 200] on select "Small Label 2 x 1 Label Shoe label 100 barcodes Dymo Label 2 X 1 Sticker Labels…" at bounding box center [135, 205] width 126 height 10
select select "16"
click at [72, 200] on select "Small Label 2 x 1 Label Shoe label 100 barcodes Dymo Label 2 X 1 Sticker Labels…" at bounding box center [135, 205] width 126 height 10
click at [248, 196] on button "Add more labels" at bounding box center [232, 202] width 47 height 12
type input "1"
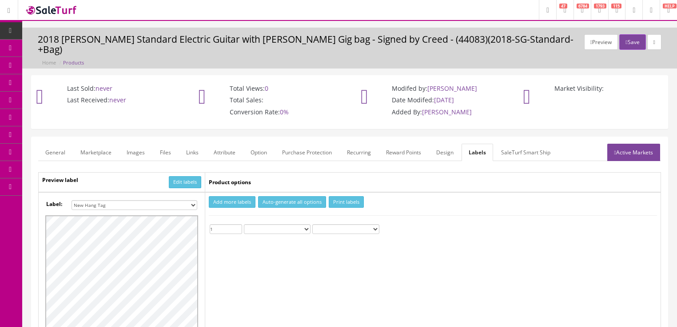
click at [238, 224] on input "1" at bounding box center [226, 229] width 32 height 10
click at [342, 196] on button "Print labels" at bounding box center [346, 202] width 35 height 12
click at [349, 196] on button "Print labels" at bounding box center [346, 202] width 35 height 12
click at [633, 41] on button "Save" at bounding box center [633, 42] width 26 height 16
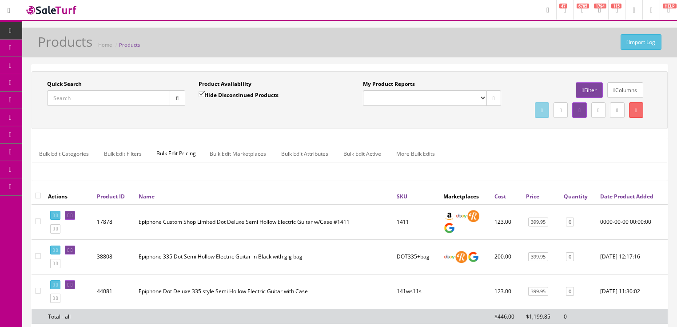
click at [103, 98] on input "Quick Search" at bounding box center [108, 98] width 123 height 16
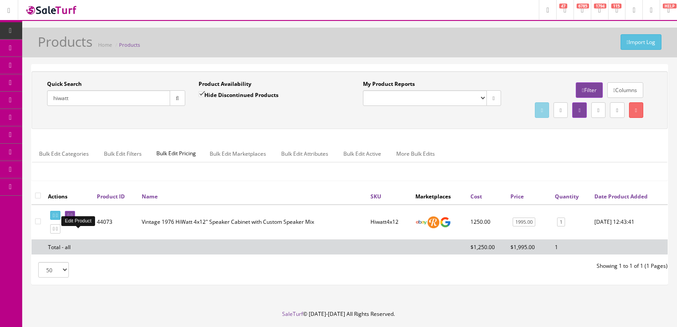
type input "hiwatt"
click at [69, 218] on icon at bounding box center [69, 215] width 2 height 5
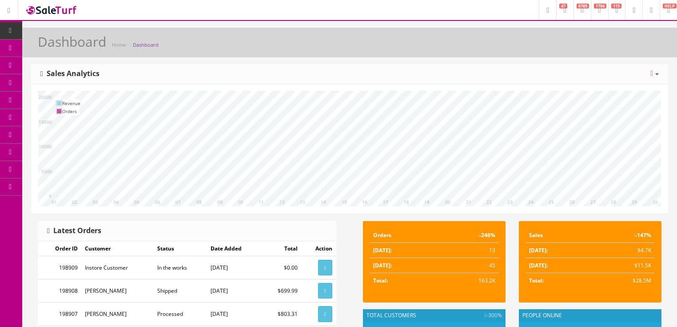
click at [651, 72] on icon at bounding box center [652, 73] width 3 height 7
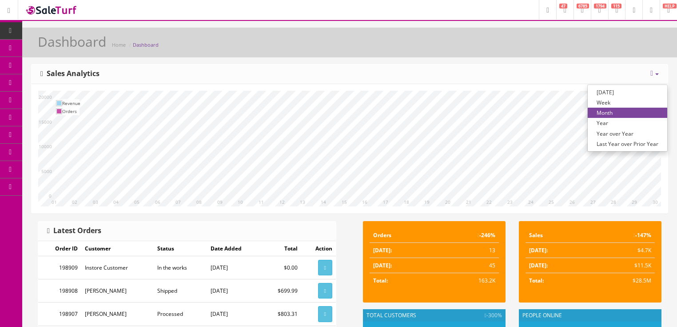
click at [624, 131] on link "Year over Year" at bounding box center [628, 133] width 80 height 10
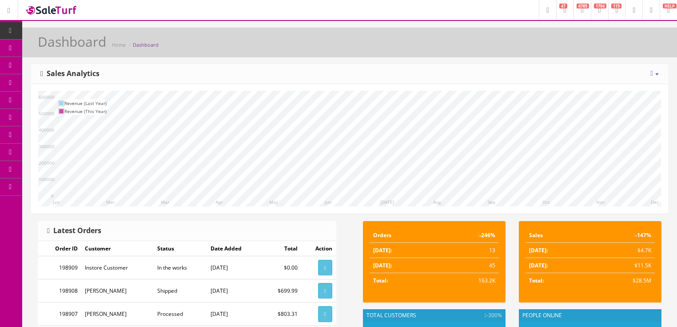
click at [343, 81] on div "[DATE] Week Month Year Year over Year Last Year over Prior Year Sales Analytics" at bounding box center [350, 74] width 636 height 20
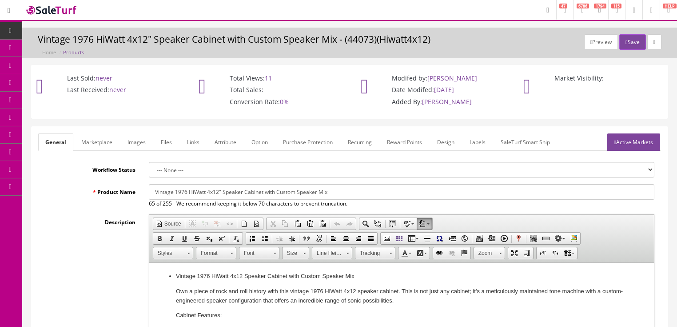
click at [138, 142] on link "Images" at bounding box center [136, 141] width 32 height 17
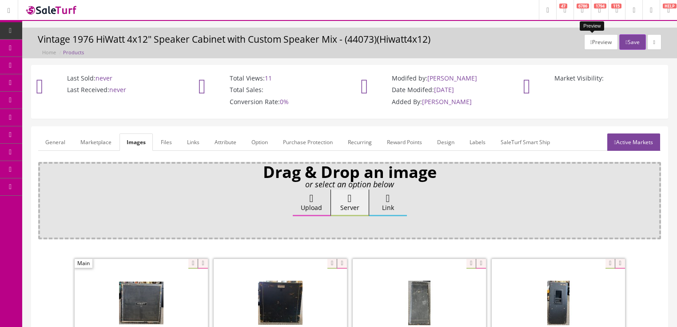
click at [584, 47] on button "Preview" at bounding box center [601, 42] width 34 height 16
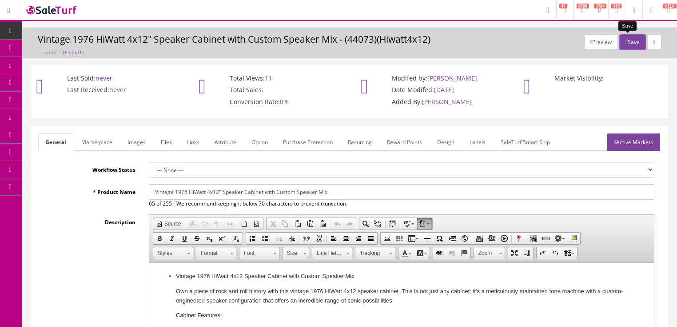
click at [627, 41] on button "Save" at bounding box center [633, 42] width 26 height 16
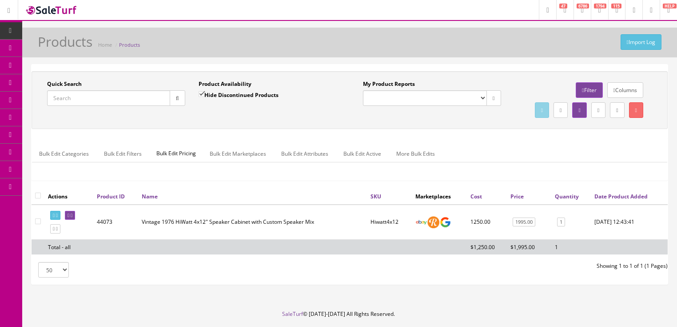
click at [125, 104] on input "Quick Search" at bounding box center [108, 98] width 123 height 16
paste input "2231200012"
click at [174, 100] on button "button" at bounding box center [178, 98] width 16 height 16
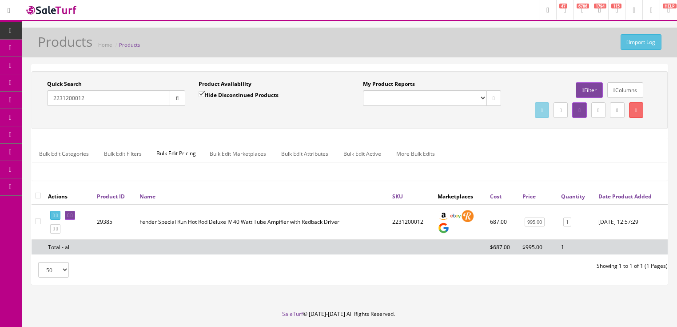
drag, startPoint x: 100, startPoint y: 97, endPoint x: 40, endPoint y: 121, distance: 64.6
click at [42, 120] on div "Quick Search 2231200012 Date From Product Availability Hide Discontinued Produc…" at bounding box center [350, 100] width 632 height 40
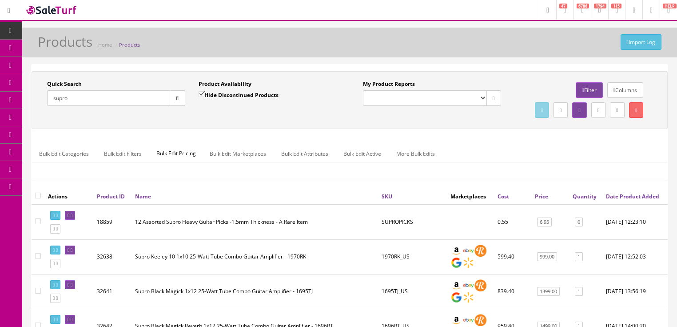
drag, startPoint x: 76, startPoint y: 101, endPoint x: 68, endPoint y: 96, distance: 9.5
click at [53, 107] on div "Quick Search supro Date From" at bounding box center [116, 96] width 152 height 32
paste input "004690"
click at [176, 100] on button "button" at bounding box center [178, 98] width 16 height 16
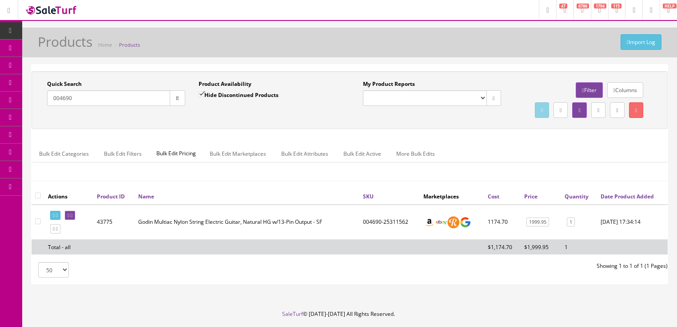
drag, startPoint x: 132, startPoint y: 98, endPoint x: 101, endPoint y: 106, distance: 32.2
click at [45, 106] on div "Quick Search 004690 Date From" at bounding box center [116, 96] width 152 height 32
paste input "225730001"
type input "2257300010"
click at [174, 103] on button "button" at bounding box center [178, 98] width 16 height 16
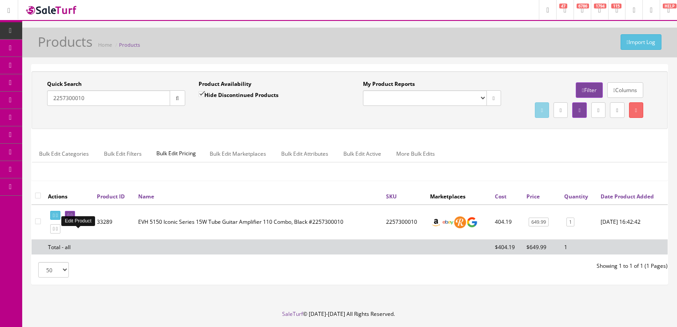
click at [72, 218] on icon at bounding box center [72, 215] width 2 height 5
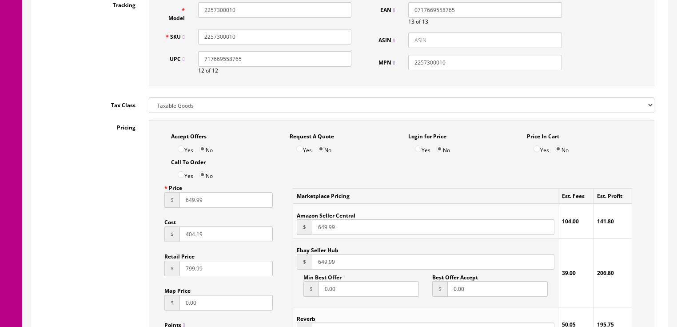
drag, startPoint x: 190, startPoint y: 206, endPoint x: 84, endPoint y: 196, distance: 106.2
click at [190, 206] on input "649.99" at bounding box center [227, 200] width 94 height 16
type input "679.99"
click at [325, 230] on input "649.99" at bounding box center [433, 227] width 242 height 16
click at [324, 230] on input "649.99" at bounding box center [433, 227] width 242 height 16
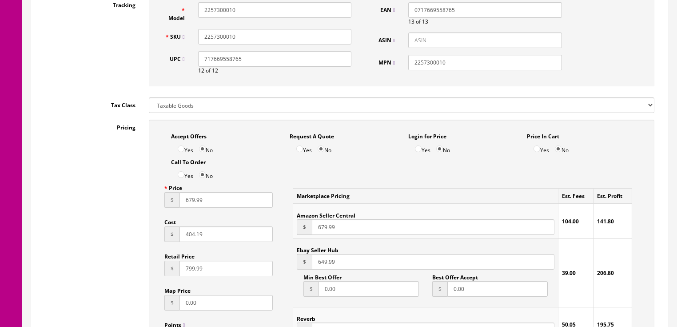
type input "679.99"
click at [324, 268] on input "649.99" at bounding box center [433, 262] width 242 height 16
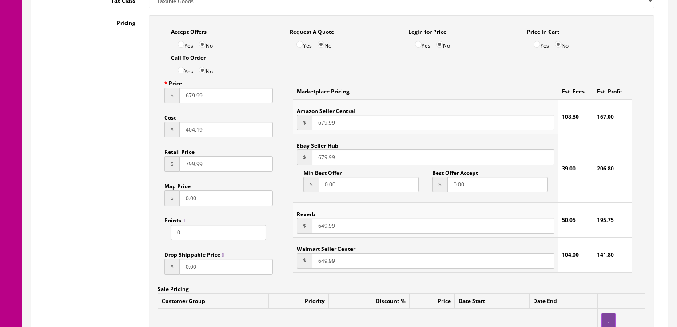
scroll to position [569, 0]
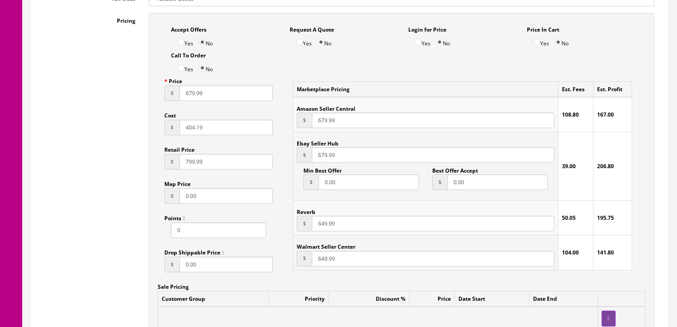
type input "679.99"
click at [327, 226] on input "649.99" at bounding box center [433, 224] width 242 height 16
type input "679.99"
click at [323, 261] on input "649.99" at bounding box center [433, 259] width 242 height 16
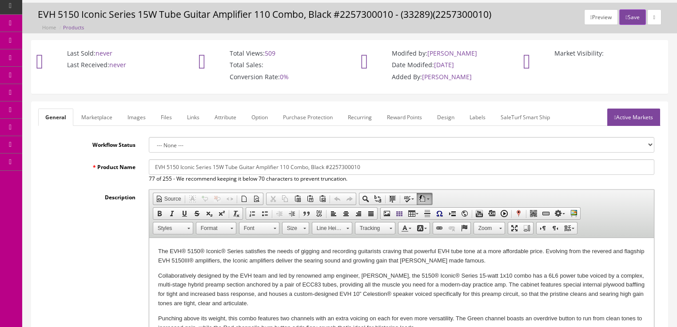
scroll to position [0, 0]
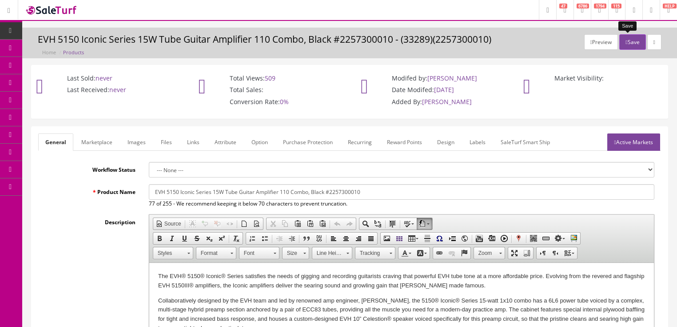
type input "679.99"
click at [638, 40] on button "Save" at bounding box center [633, 42] width 26 height 16
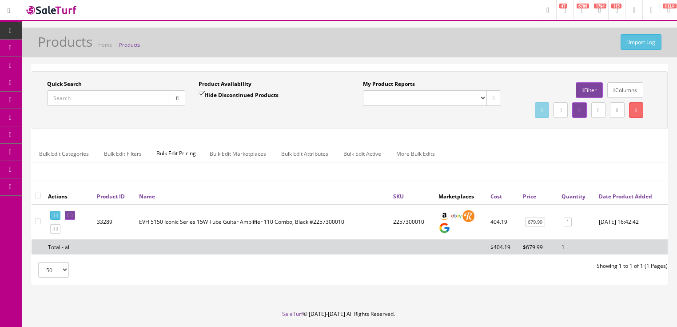
click at [95, 99] on input "Quick Search" at bounding box center [108, 98] width 123 height 16
type input "2910135539"
click at [182, 96] on button "button" at bounding box center [178, 98] width 16 height 16
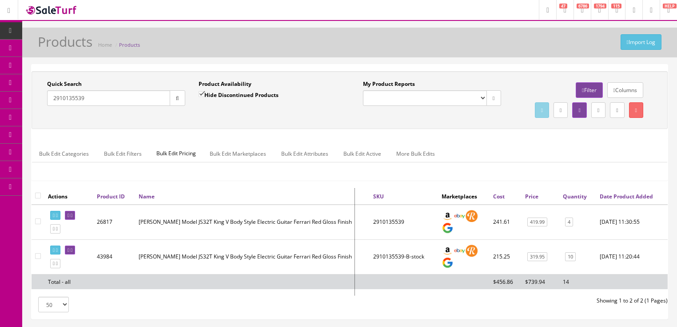
drag, startPoint x: 372, startPoint y: 240, endPoint x: 359, endPoint y: 243, distance: 13.6
click at [359, 243] on div at bounding box center [357, 241] width 4 height 107
drag, startPoint x: 360, startPoint y: 244, endPoint x: 395, endPoint y: 242, distance: 34.7
click at [395, 240] on td "2910135539" at bounding box center [397, 221] width 82 height 35
copy td "2910135539"
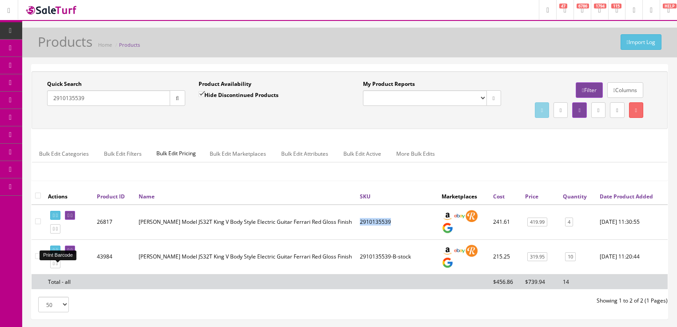
click at [54, 252] on icon at bounding box center [54, 250] width 2 height 5
click at [568, 261] on link "10" at bounding box center [570, 256] width 11 height 9
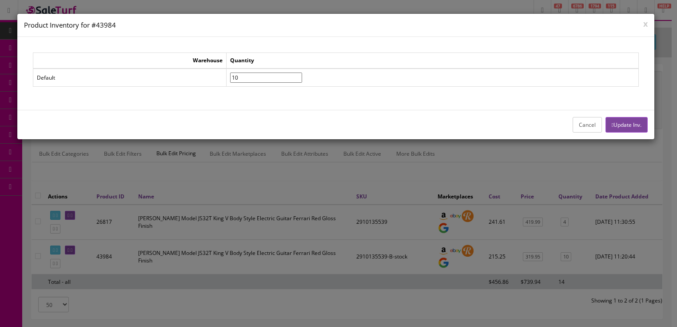
drag, startPoint x: 263, startPoint y: 77, endPoint x: 233, endPoint y: 86, distance: 31.6
click at [233, 86] on div "Warehouse Quantity Default 10" at bounding box center [336, 72] width 606 height 41
type input"] "9"
click at [628, 124] on button "Update Inv." at bounding box center [627, 125] width 42 height 16
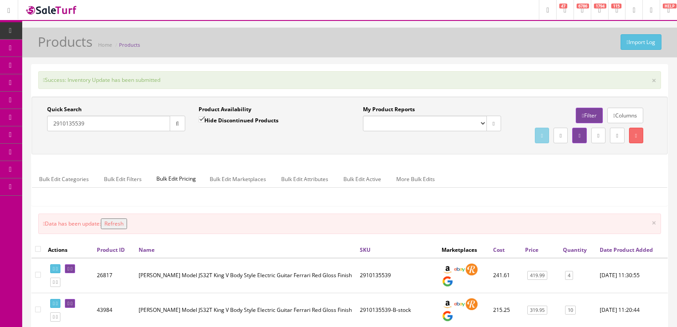
drag, startPoint x: 124, startPoint y: 241, endPoint x: 144, endPoint y: 230, distance: 22.3
click at [124, 229] on button "Refresh" at bounding box center [114, 223] width 26 height 11
